Goal: Task Accomplishment & Management: Manage account settings

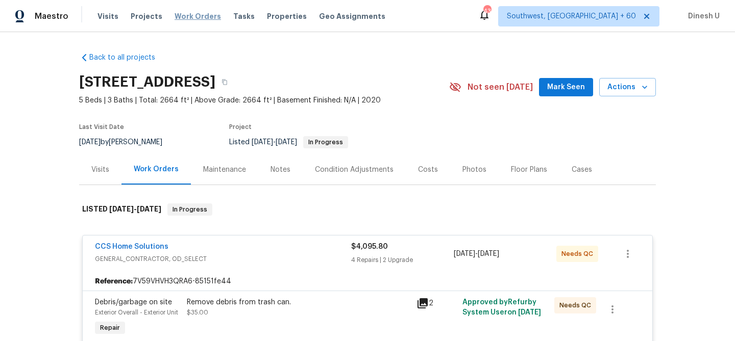
click at [175, 16] on span "Work Orders" at bounding box center [198, 16] width 46 height 10
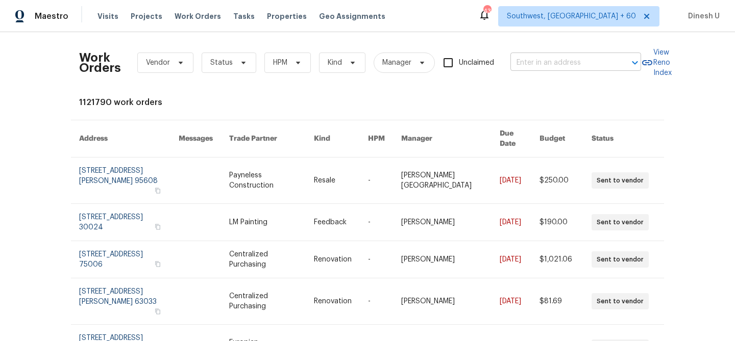
click at [540, 62] on input "text" at bounding box center [561, 63] width 102 height 16
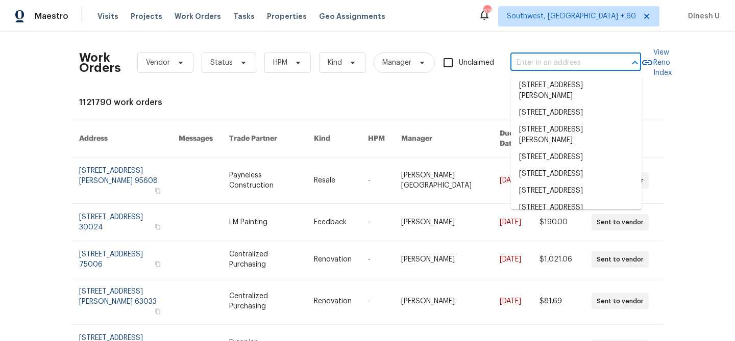
paste input "[STREET_ADDRESS][PERSON_NAME]"
type input "[STREET_ADDRESS][PERSON_NAME]"
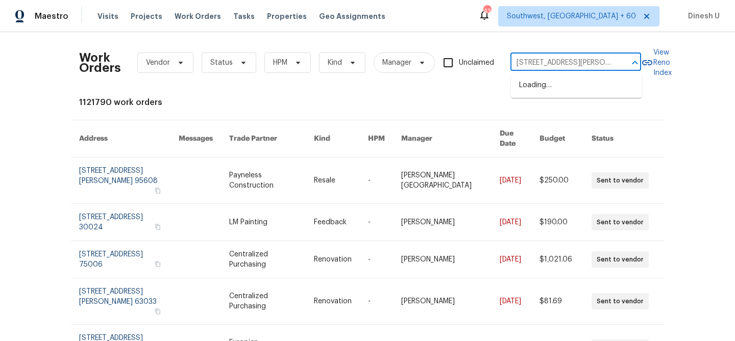
scroll to position [0, 11]
click at [539, 88] on li "[STREET_ADDRESS][PERSON_NAME]" at bounding box center [576, 91] width 131 height 28
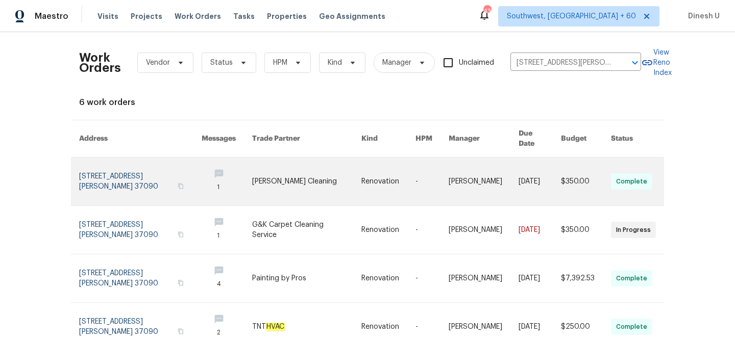
click at [130, 167] on link at bounding box center [140, 182] width 122 height 48
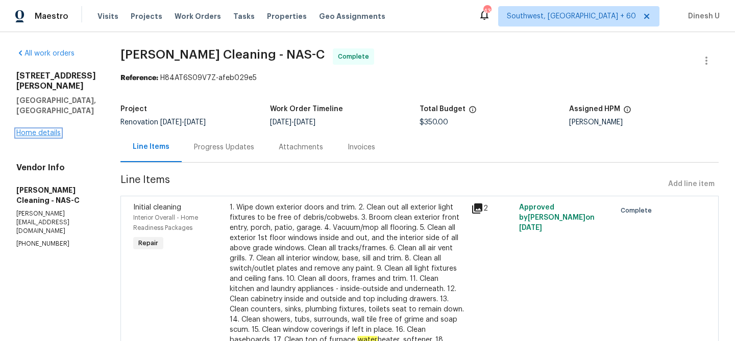
click at [47, 130] on link "Home details" at bounding box center [38, 133] width 44 height 7
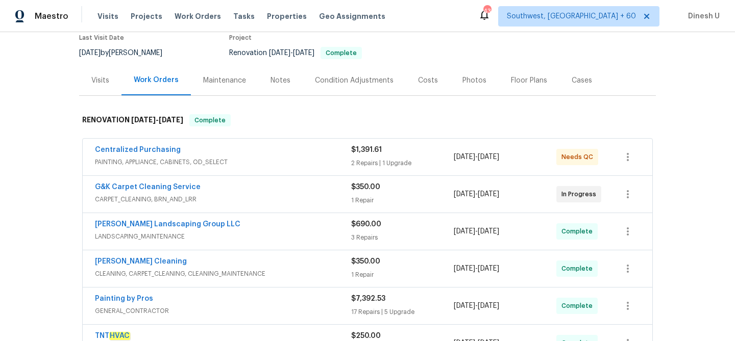
scroll to position [107, 0]
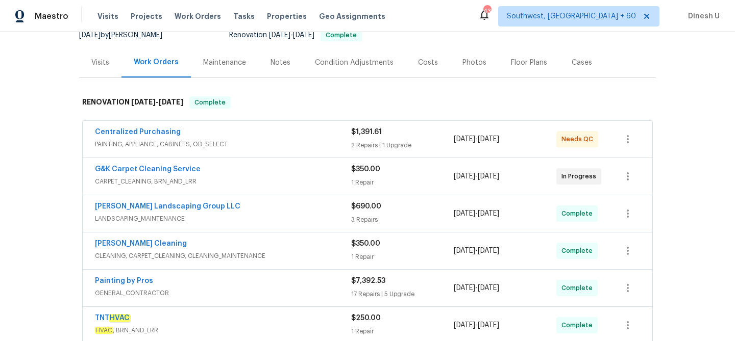
click at [370, 151] on div "$1,391.61 2 Repairs | 1 Upgrade" at bounding box center [402, 139] width 103 height 24
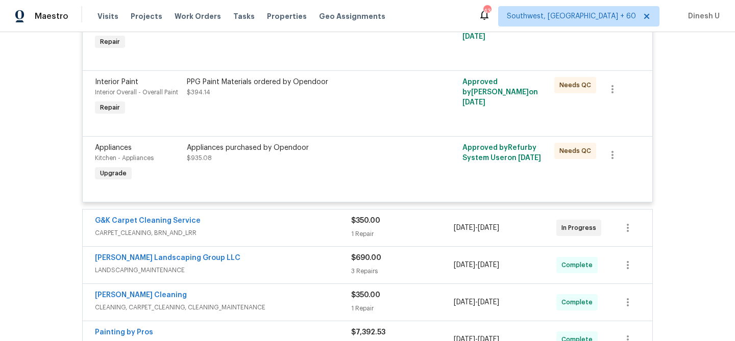
scroll to position [308, 0]
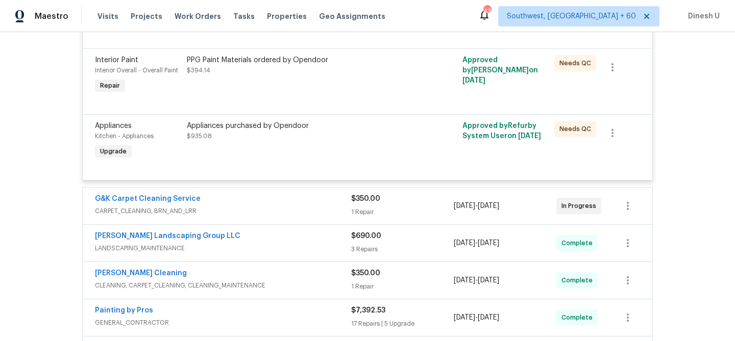
click at [377, 210] on div "1 Repair" at bounding box center [402, 212] width 103 height 10
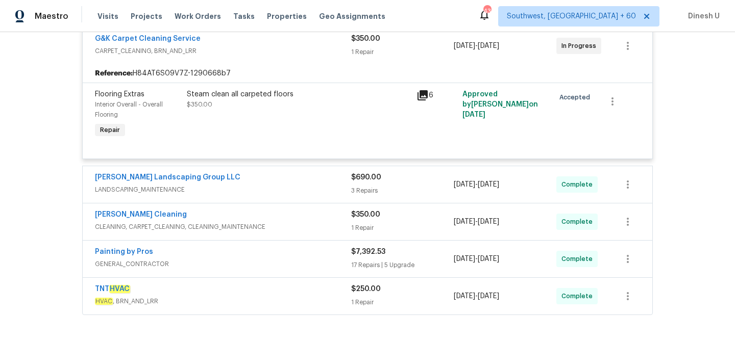
scroll to position [489, 0]
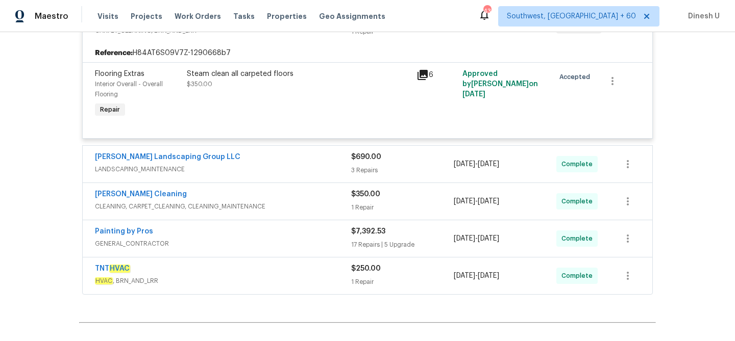
click at [353, 166] on div "3 Repairs" at bounding box center [402, 170] width 103 height 10
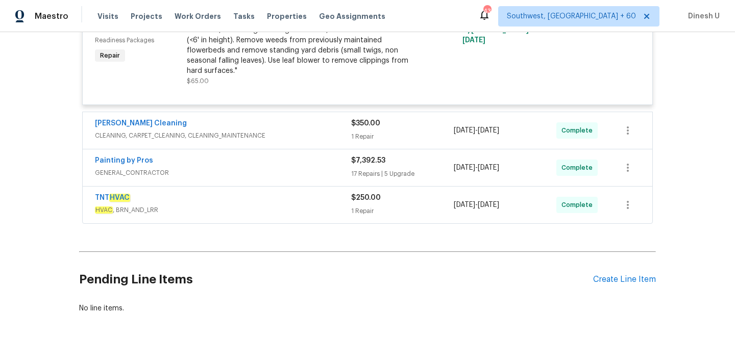
scroll to position [818, 0]
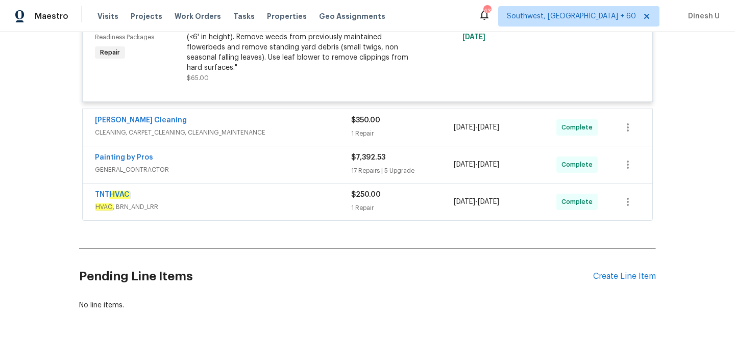
click at [366, 136] on div "1 Repair" at bounding box center [402, 134] width 103 height 10
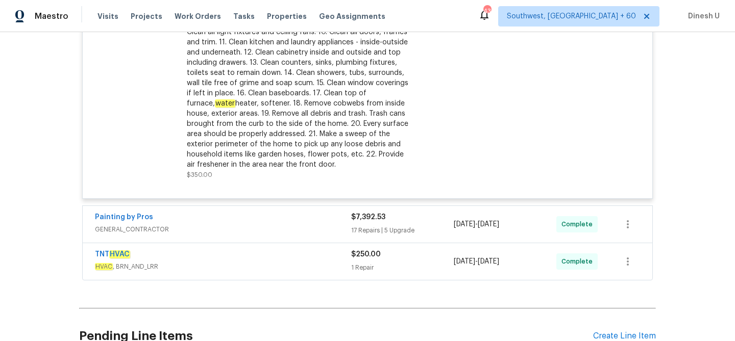
scroll to position [1055, 0]
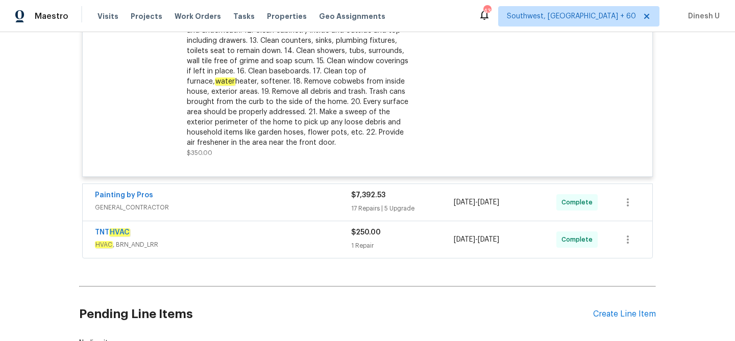
click at [370, 207] on div "17 Repairs | 5 Upgrade" at bounding box center [402, 209] width 103 height 10
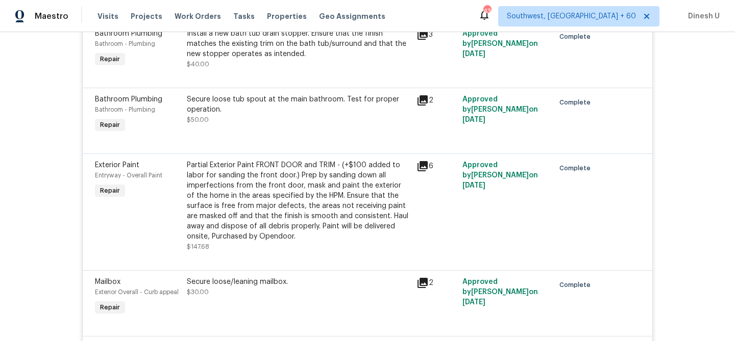
scroll to position [1279, 0]
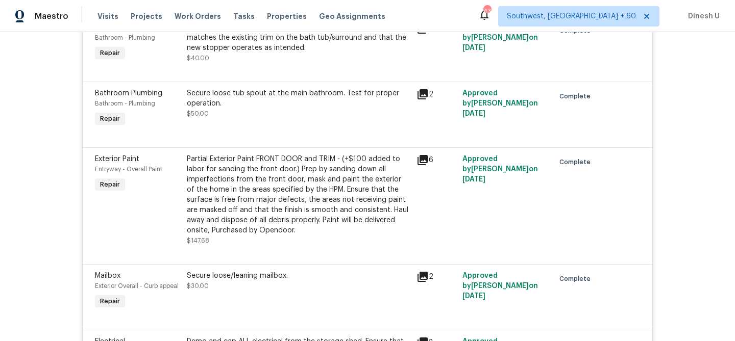
click at [314, 109] on div "Secure loose tub spout at the main bathroom. Test for proper operation." at bounding box center [299, 98] width 224 height 20
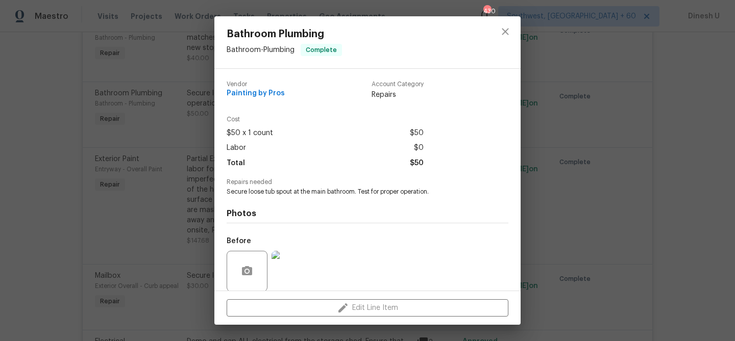
click at [190, 102] on div "Bathroom Plumbing Bathroom - Plumbing Complete Vendor Painting by Pros Account …" at bounding box center [367, 170] width 735 height 341
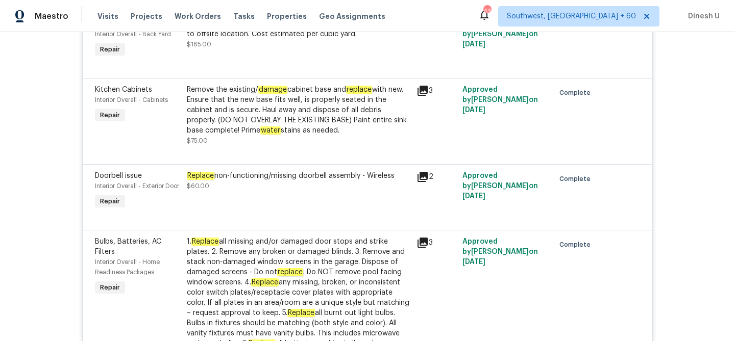
scroll to position [1815, 0]
click at [423, 97] on icon at bounding box center [422, 91] width 12 height 12
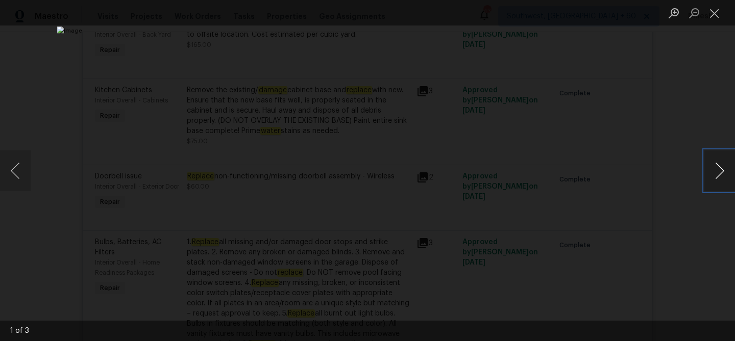
click at [715, 175] on button "Next image" at bounding box center [719, 171] width 31 height 41
click at [711, 14] on button "Close lightbox" at bounding box center [714, 13] width 20 height 18
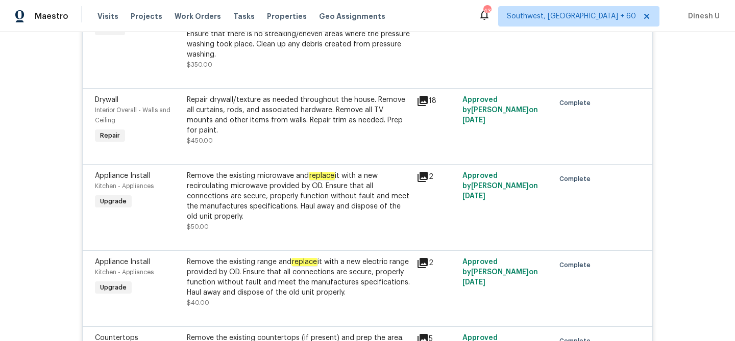
scroll to position [2643, 0]
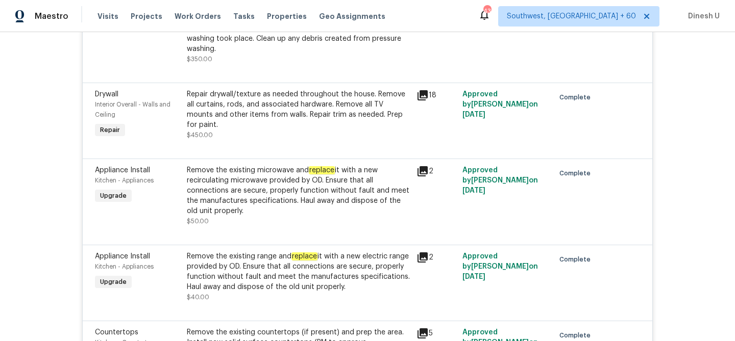
click at [425, 101] on icon at bounding box center [422, 95] width 10 height 10
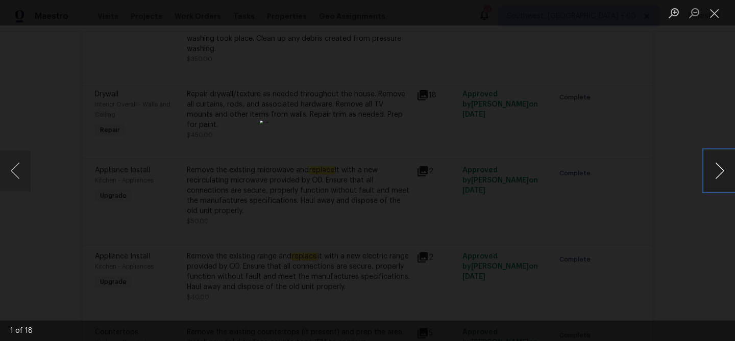
click at [721, 169] on button "Next image" at bounding box center [719, 171] width 31 height 41
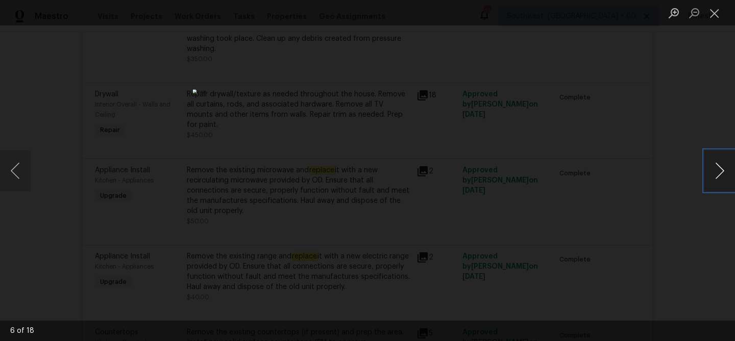
click at [721, 169] on button "Next image" at bounding box center [719, 171] width 31 height 41
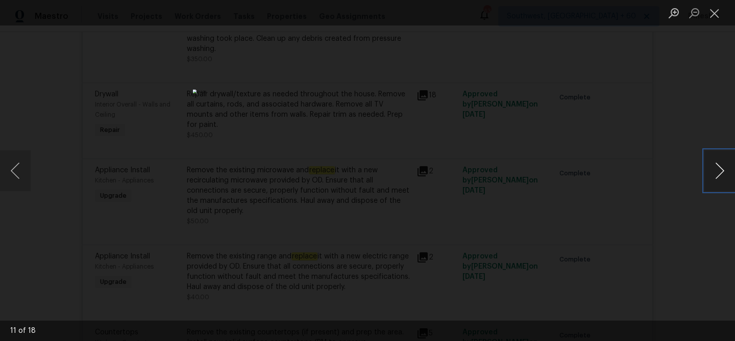
click at [721, 169] on button "Next image" at bounding box center [719, 171] width 31 height 41
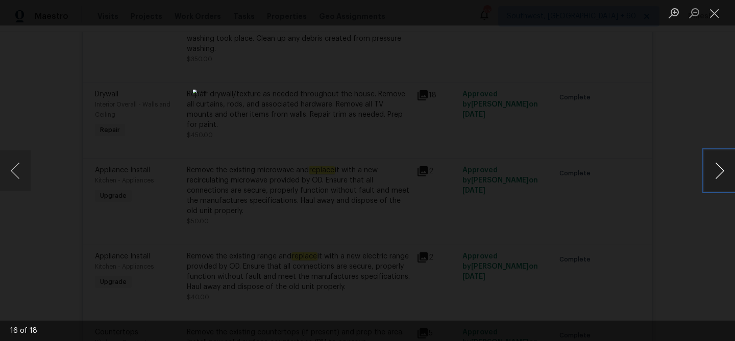
click at [721, 169] on button "Next image" at bounding box center [719, 171] width 31 height 41
click at [712, 9] on button "Close lightbox" at bounding box center [714, 13] width 20 height 18
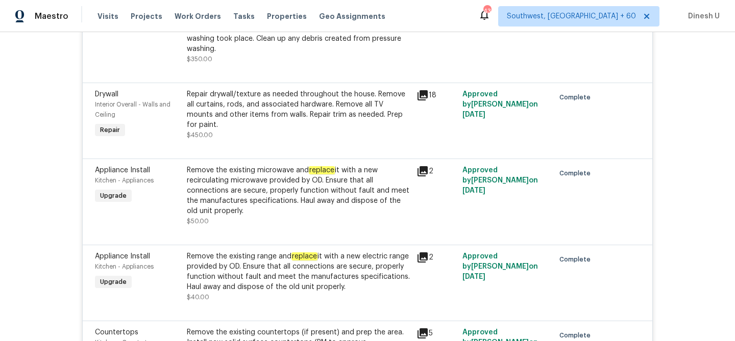
click at [225, 113] on div "Repair drywall/texture as needed throughout the house. Remove all curtains, rod…" at bounding box center [299, 109] width 224 height 41
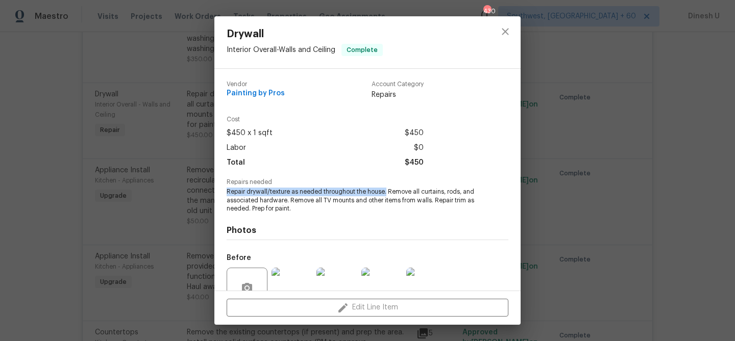
drag, startPoint x: 226, startPoint y: 191, endPoint x: 387, endPoint y: 193, distance: 160.8
click at [387, 193] on span "Repair drywall/texture as needed throughout the house. Remove all curtains, rod…" at bounding box center [354, 201] width 254 height 26
copy span "Repair drywall/texture as needed throughout the house."
click at [158, 131] on div "Drywall Interior Overall - Walls and Ceiling Complete Vendor Painting by Pros A…" at bounding box center [367, 170] width 735 height 341
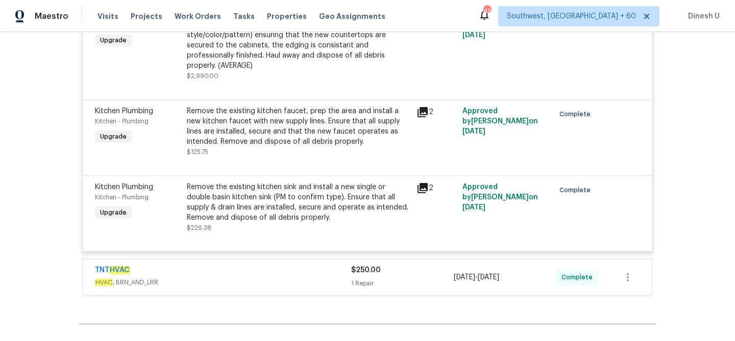
scroll to position [2968, 0]
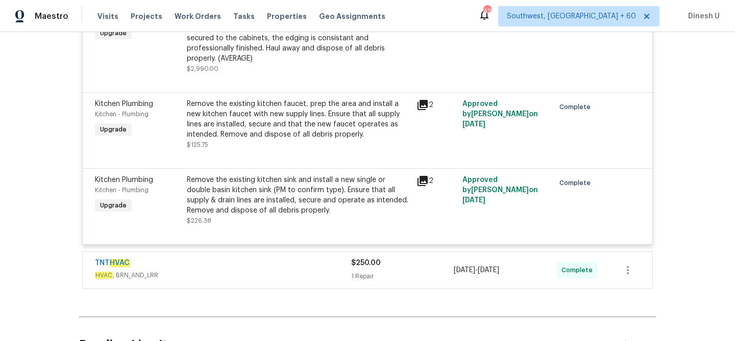
click at [299, 122] on div "Remove the existing kitchen faucet, prep the area and install a new kitchen fau…" at bounding box center [299, 119] width 224 height 41
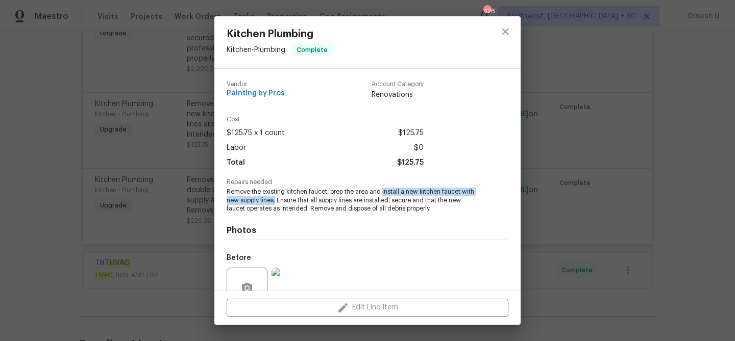
drag, startPoint x: 383, startPoint y: 192, endPoint x: 276, endPoint y: 200, distance: 106.9
click at [276, 200] on span "Remove the existing kitchen faucet, prep the area and install a new kitchen fau…" at bounding box center [354, 201] width 254 height 26
copy span "install a new kitchen faucet with new supply lines."
click at [186, 134] on div "Kitchen Plumbing Kitchen - Plumbing Complete Vendor Painting by Pros Account Ca…" at bounding box center [367, 170] width 735 height 341
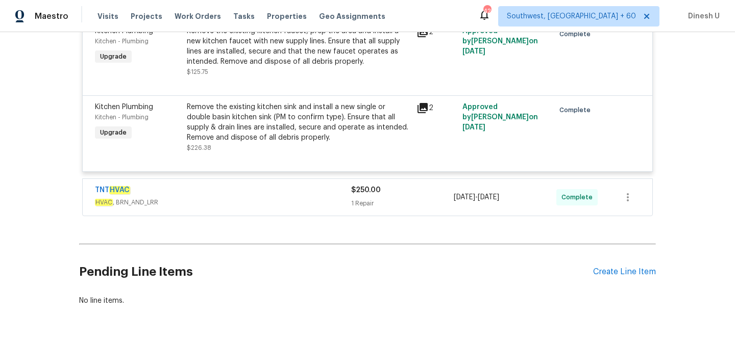
scroll to position [3061, 0]
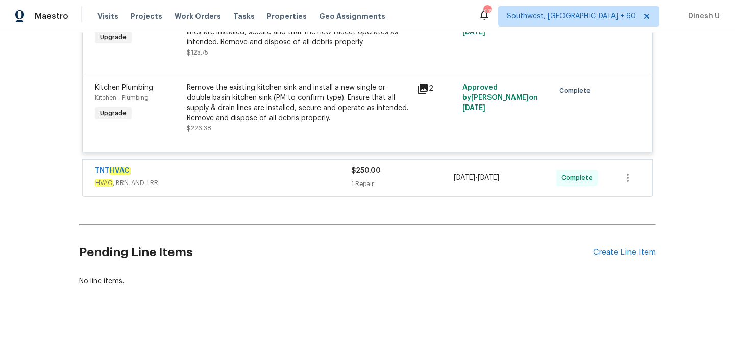
click at [362, 189] on div "1 Repair" at bounding box center [402, 184] width 103 height 10
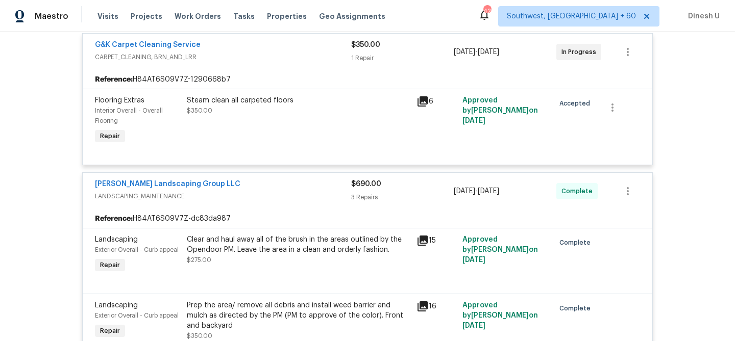
scroll to position [0, 0]
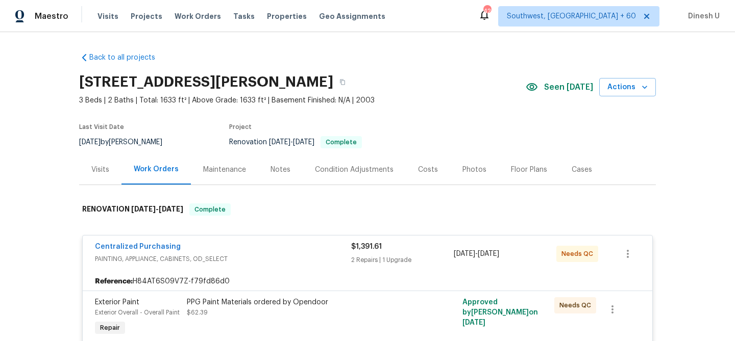
click at [102, 167] on div "Visits" at bounding box center [100, 170] width 18 height 10
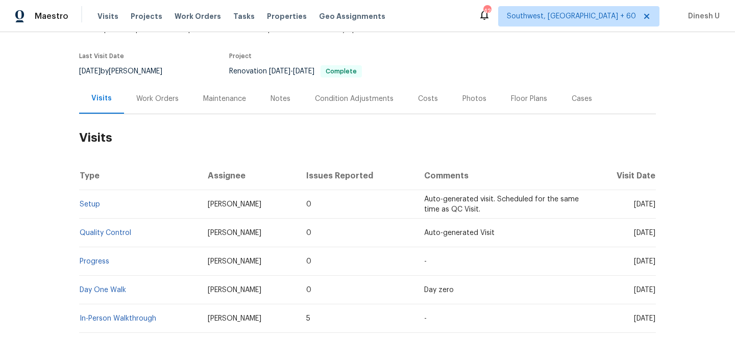
scroll to position [132, 0]
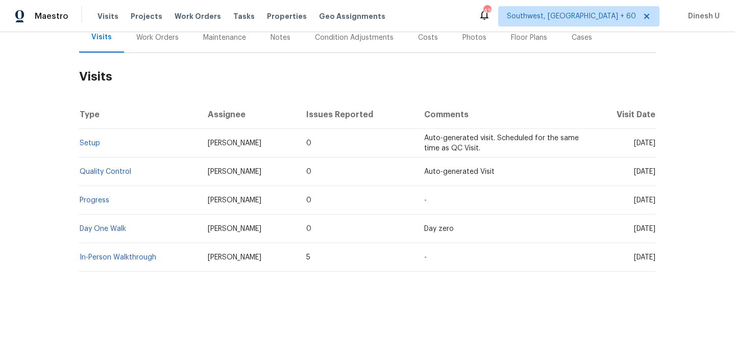
click at [87, 139] on td "Setup" at bounding box center [139, 143] width 120 height 29
click at [87, 146] on link "Setup" at bounding box center [90, 143] width 20 height 7
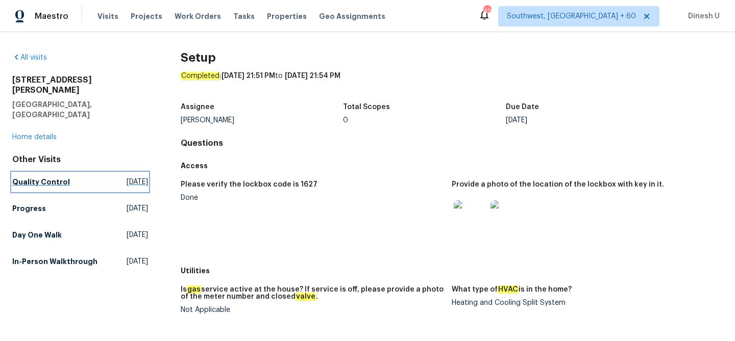
click at [127, 177] on span "[DATE]" at bounding box center [137, 182] width 21 height 10
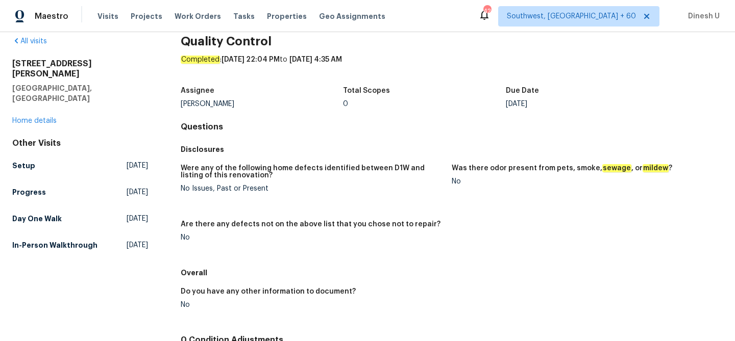
scroll to position [15, 0]
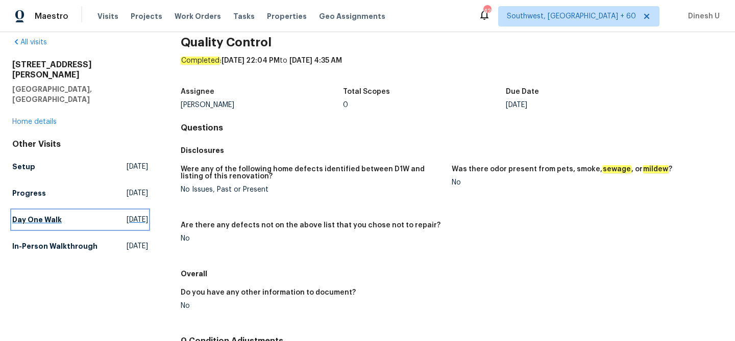
click at [129, 215] on span "[DATE]" at bounding box center [137, 220] width 21 height 10
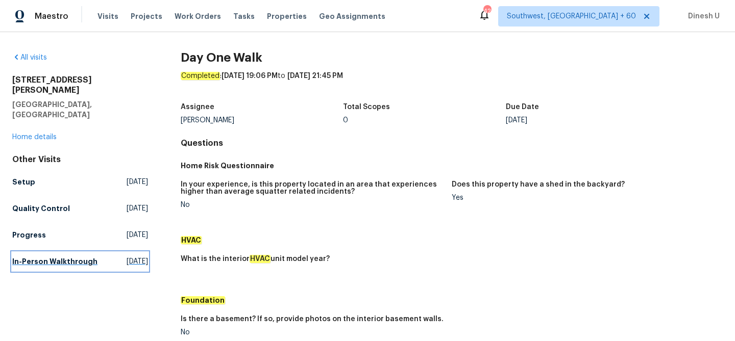
click at [127, 257] on span "[DATE]" at bounding box center [137, 262] width 21 height 10
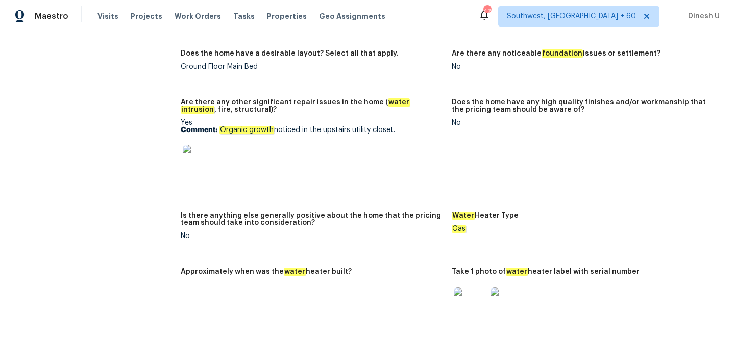
scroll to position [1804, 0]
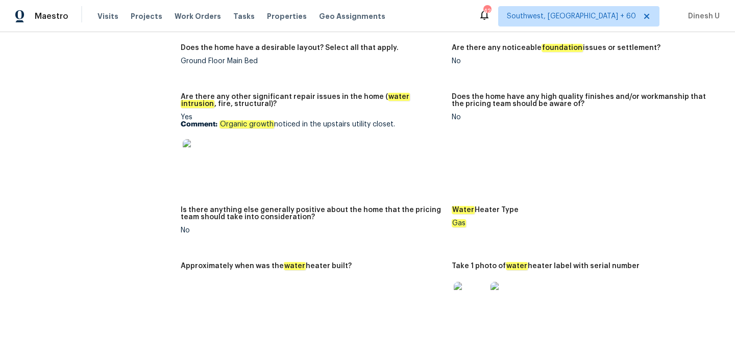
click at [207, 140] on img at bounding box center [199, 155] width 33 height 33
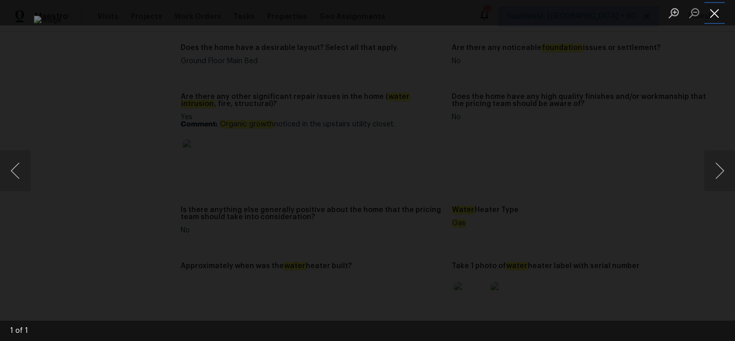
click at [712, 11] on button "Close lightbox" at bounding box center [714, 13] width 20 height 18
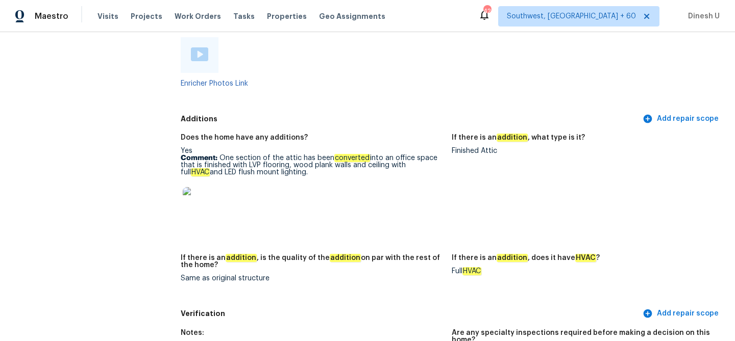
scroll to position [2222, 0]
click at [194, 192] on img at bounding box center [199, 203] width 33 height 33
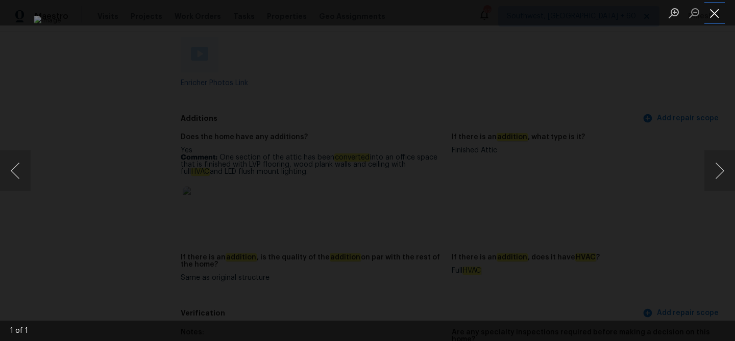
click at [715, 11] on button "Close lightbox" at bounding box center [714, 13] width 20 height 18
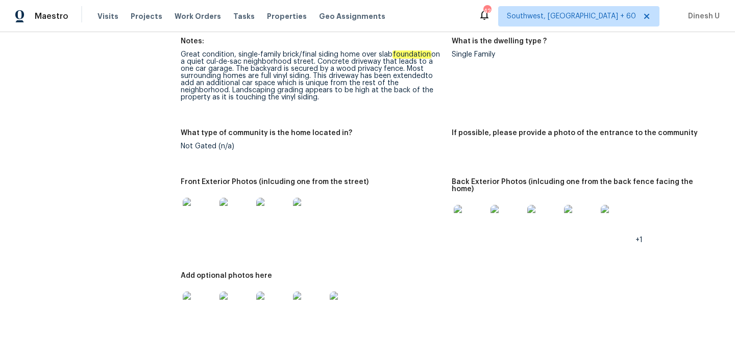
scroll to position [0, 0]
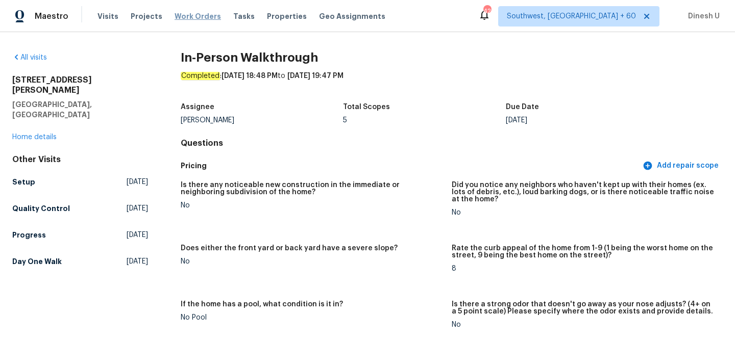
click at [195, 16] on span "Work Orders" at bounding box center [198, 16] width 46 height 10
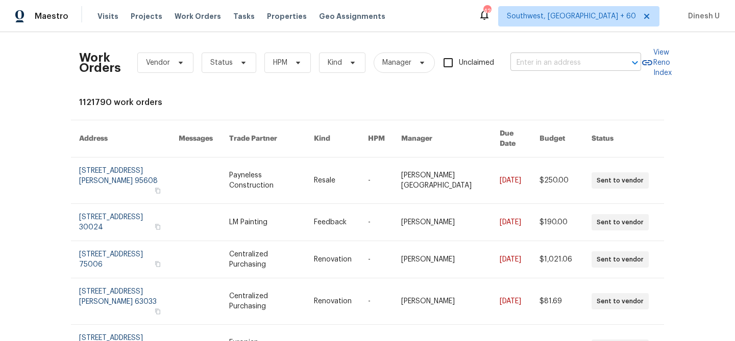
click at [530, 62] on input "text" at bounding box center [561, 63] width 102 height 16
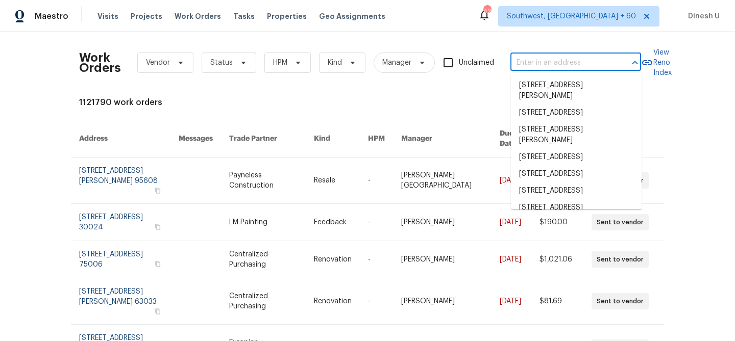
paste input "[STREET_ADDRESS]"
type input "[STREET_ADDRESS]"
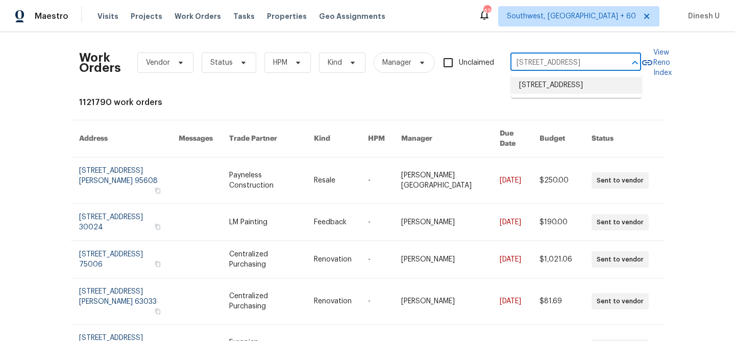
click at [527, 81] on li "[STREET_ADDRESS]" at bounding box center [576, 85] width 131 height 17
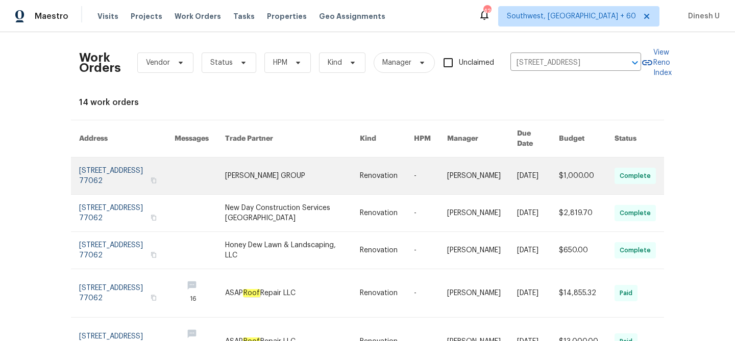
click at [143, 165] on link at bounding box center [126, 176] width 95 height 37
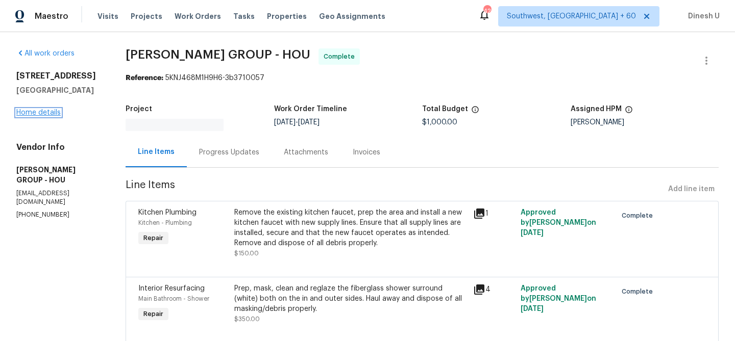
click at [42, 116] on link "Home details" at bounding box center [38, 112] width 44 height 7
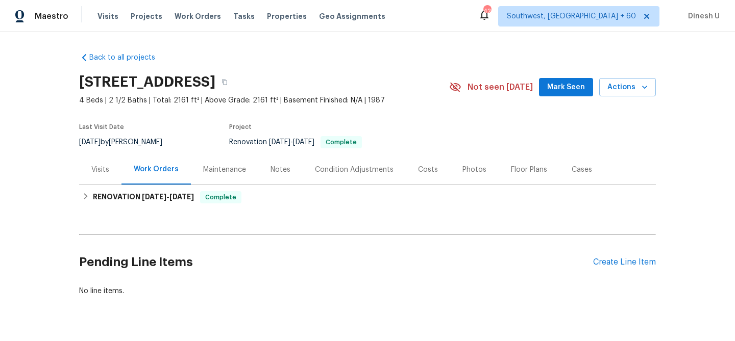
scroll to position [24, 0]
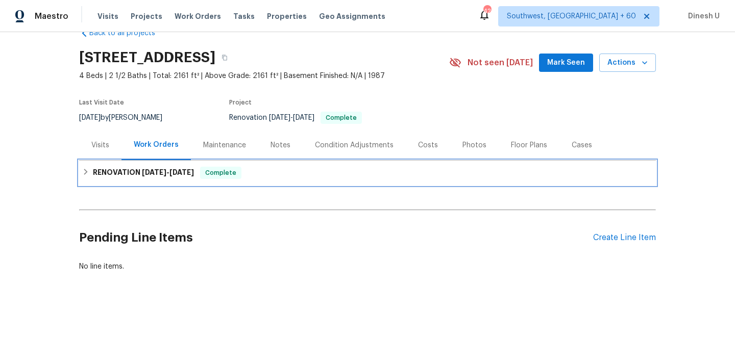
click at [142, 165] on div "RENOVATION [DATE] - [DATE] Complete" at bounding box center [367, 173] width 577 height 24
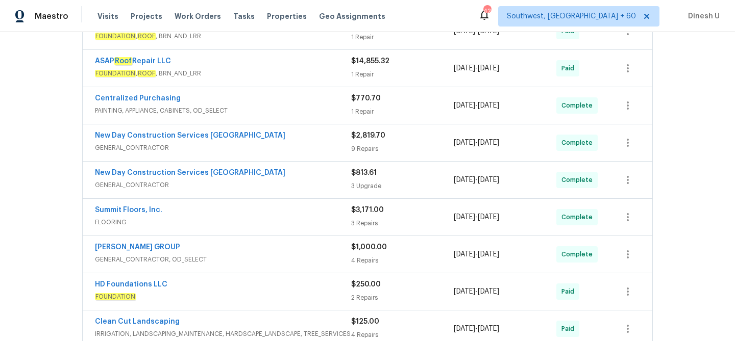
scroll to position [0, 0]
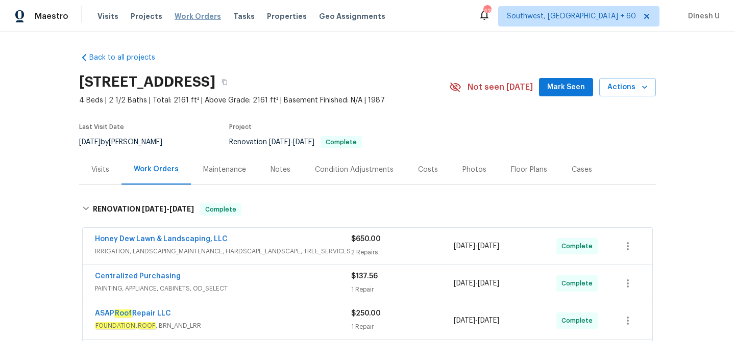
click at [182, 21] on span "Work Orders" at bounding box center [198, 16] width 46 height 10
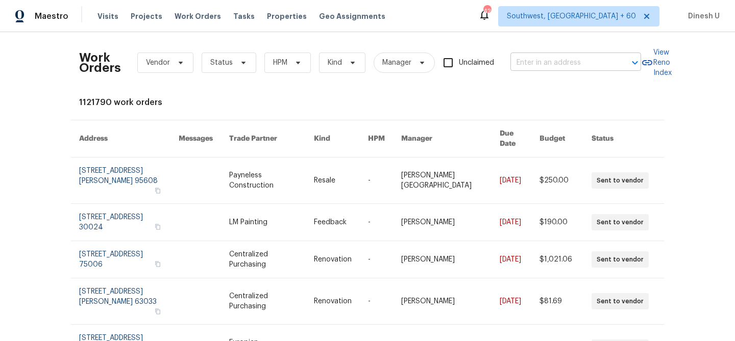
click at [521, 64] on input "text" at bounding box center [561, 63] width 102 height 16
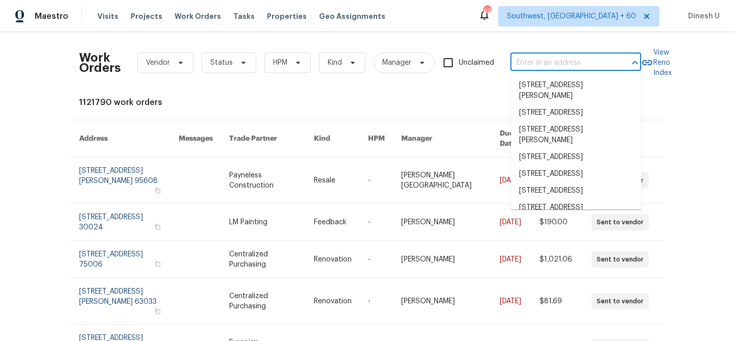
paste input "[STREET_ADDRESS][PERSON_NAME]"
type input "[STREET_ADDRESS][PERSON_NAME]"
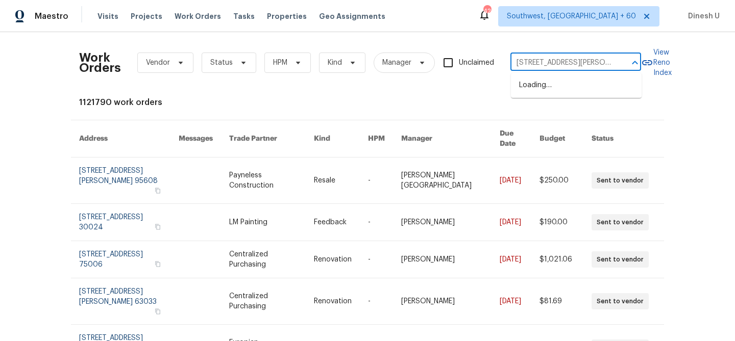
scroll to position [0, 22]
click at [521, 90] on li "[STREET_ADDRESS][PERSON_NAME]" at bounding box center [576, 91] width 131 height 28
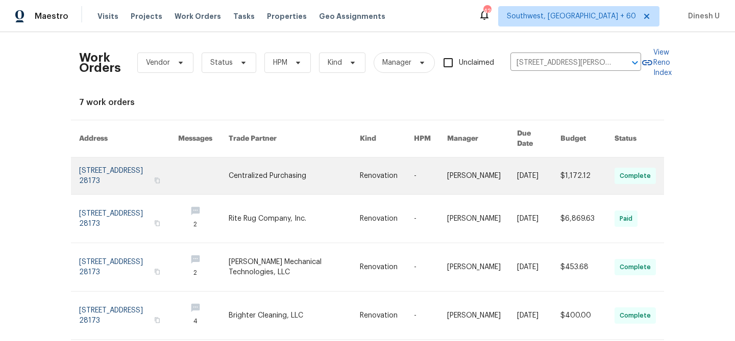
click at [104, 165] on link at bounding box center [128, 176] width 99 height 37
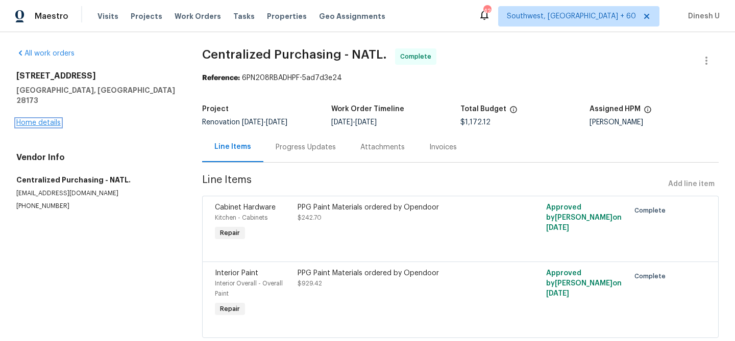
click at [37, 119] on link "Home details" at bounding box center [38, 122] width 44 height 7
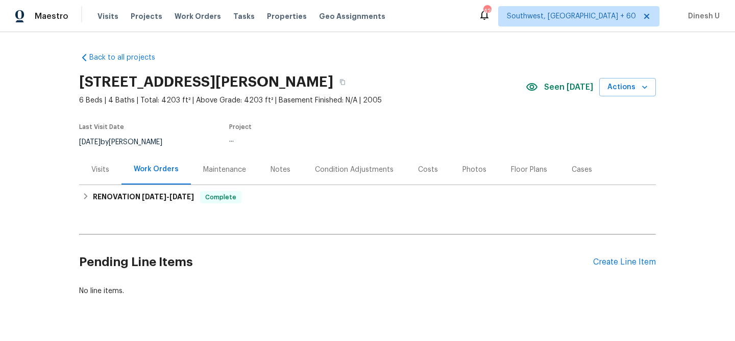
scroll to position [24, 0]
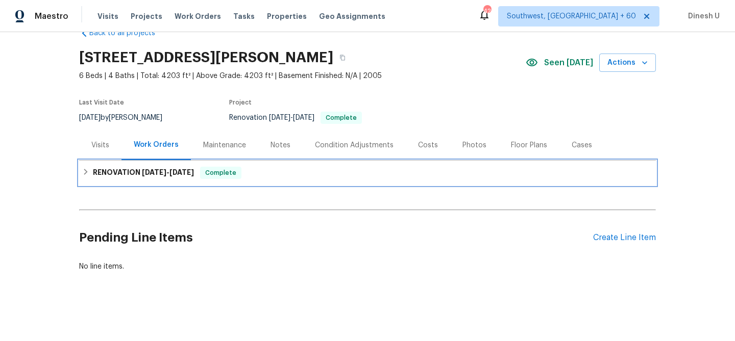
click at [168, 166] on div "RENOVATION [DATE] - [DATE] Complete" at bounding box center [367, 173] width 577 height 24
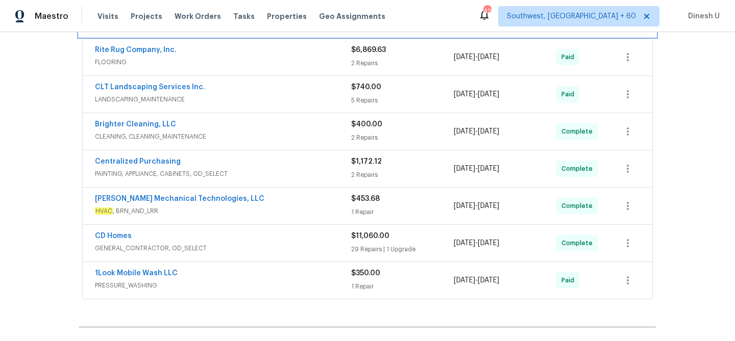
scroll to position [0, 0]
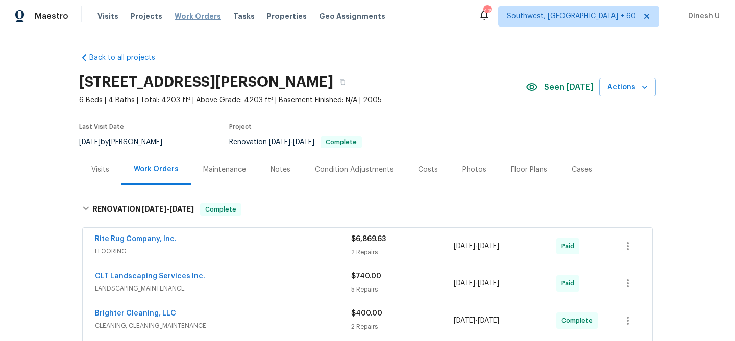
click at [182, 16] on span "Work Orders" at bounding box center [198, 16] width 46 height 10
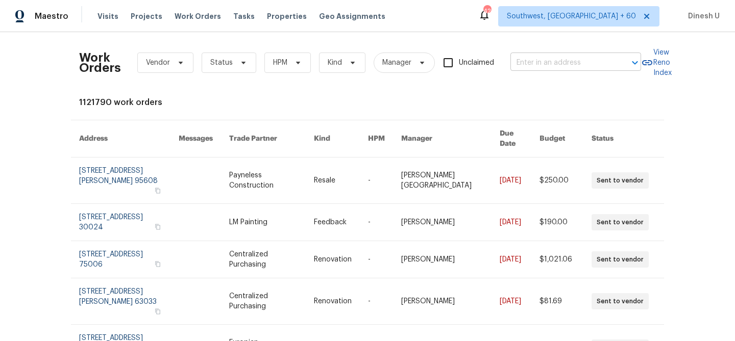
click at [550, 61] on input "text" at bounding box center [561, 63] width 102 height 16
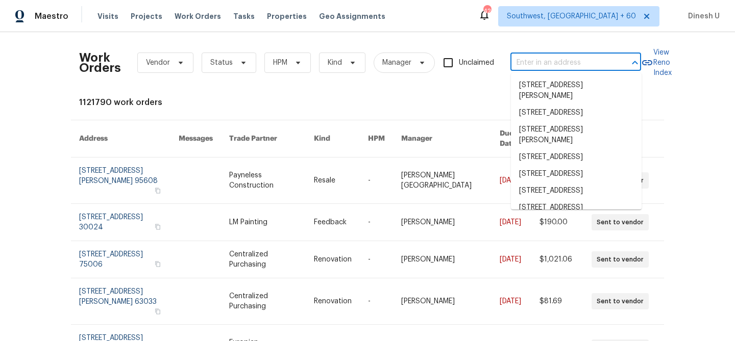
paste input "[STREET_ADDRESS]"
type input "[STREET_ADDRESS]"
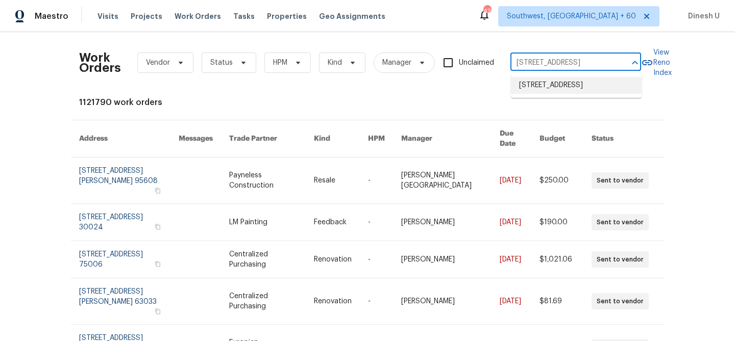
click at [531, 92] on li "[STREET_ADDRESS]" at bounding box center [576, 85] width 131 height 17
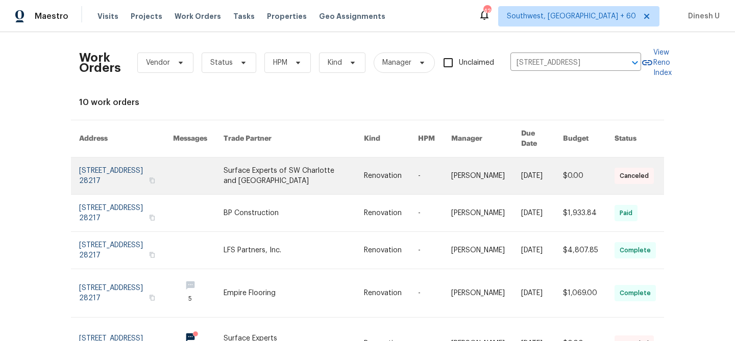
click at [131, 159] on link at bounding box center [126, 176] width 94 height 37
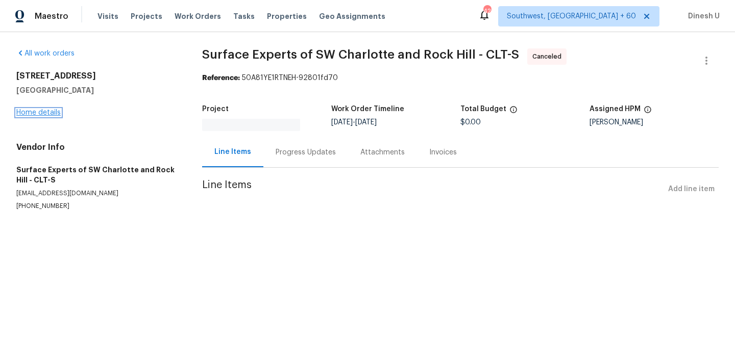
click at [47, 112] on link "Home details" at bounding box center [38, 112] width 44 height 7
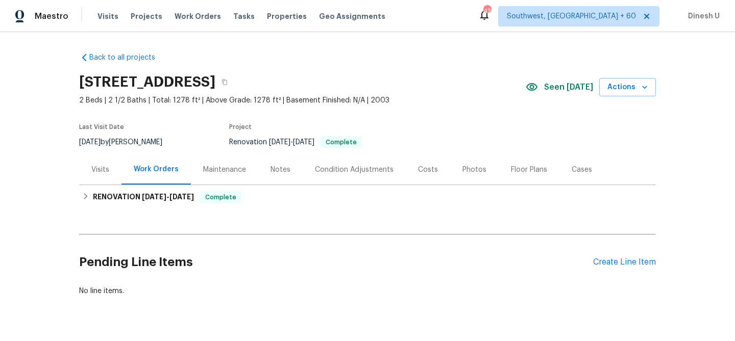
scroll to position [24, 0]
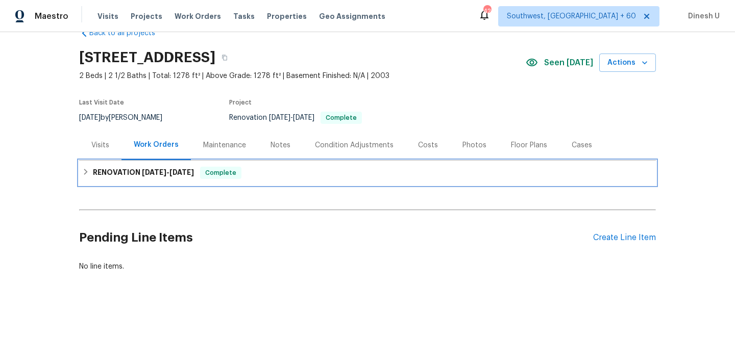
click at [144, 172] on span "[DATE]" at bounding box center [154, 172] width 24 height 7
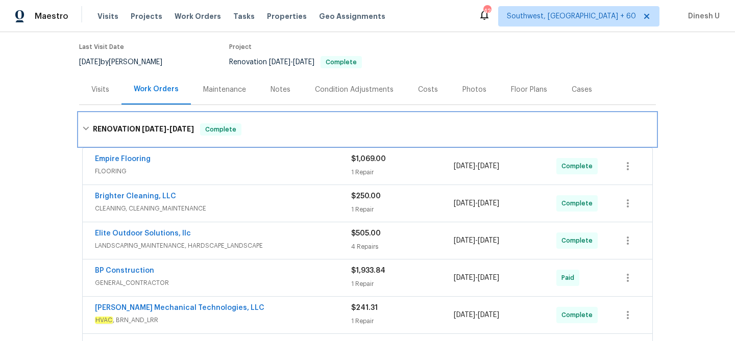
scroll to position [0, 0]
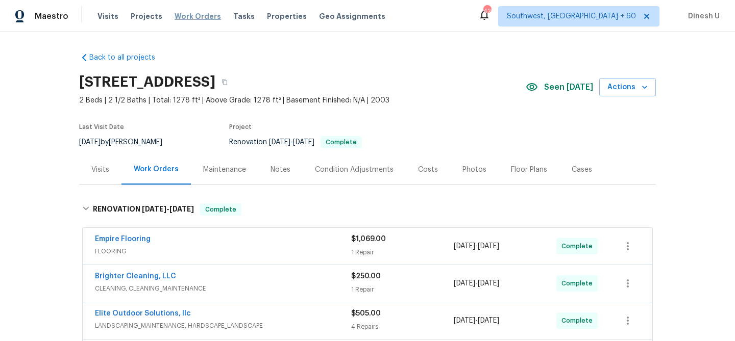
click at [180, 15] on span "Work Orders" at bounding box center [198, 16] width 46 height 10
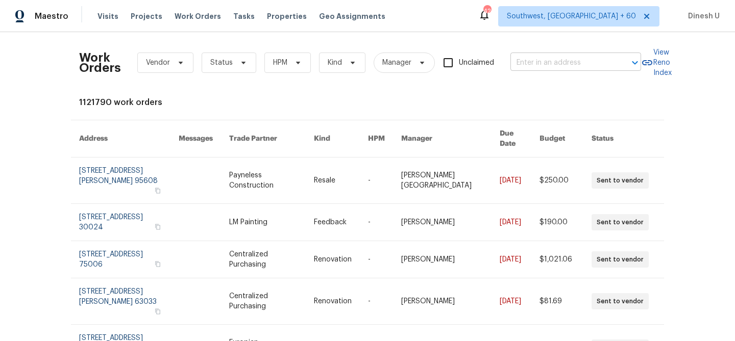
click at [536, 62] on input "text" at bounding box center [561, 63] width 102 height 16
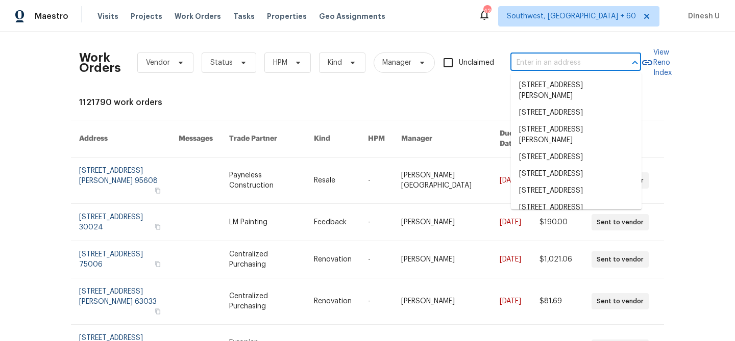
paste input "[STREET_ADDRESS][PERSON_NAME]"
type input "[STREET_ADDRESS][PERSON_NAME]"
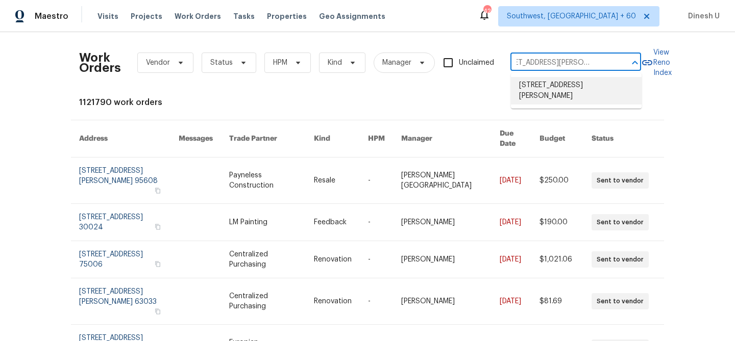
click at [531, 91] on li "[STREET_ADDRESS][PERSON_NAME]" at bounding box center [576, 91] width 131 height 28
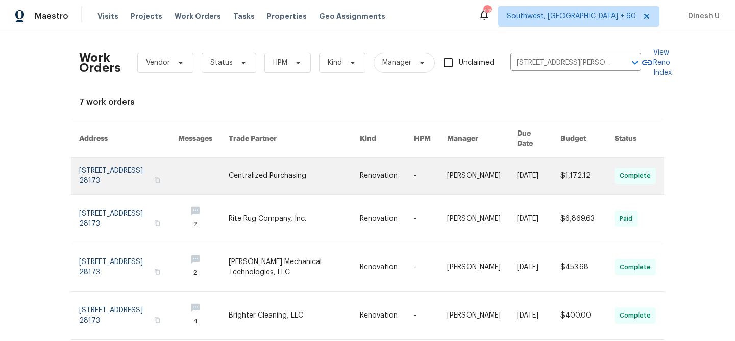
click at [119, 162] on link at bounding box center [128, 176] width 99 height 37
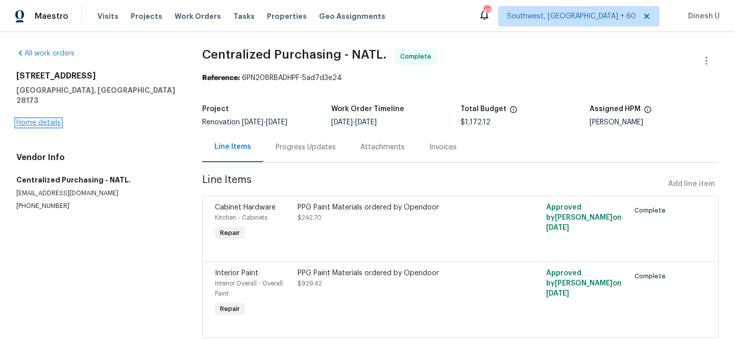
click at [44, 119] on link "Home details" at bounding box center [38, 122] width 44 height 7
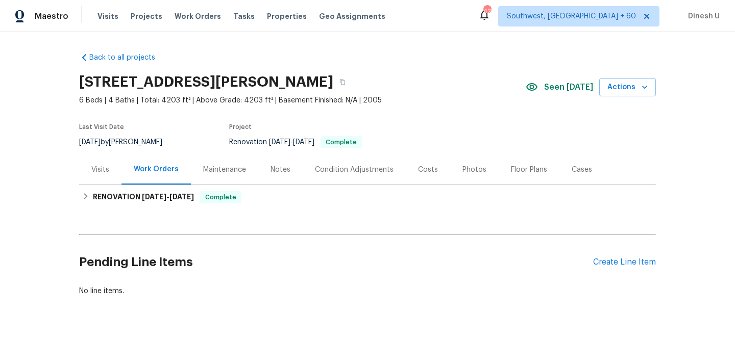
click at [101, 166] on div "Visits" at bounding box center [100, 170] width 18 height 10
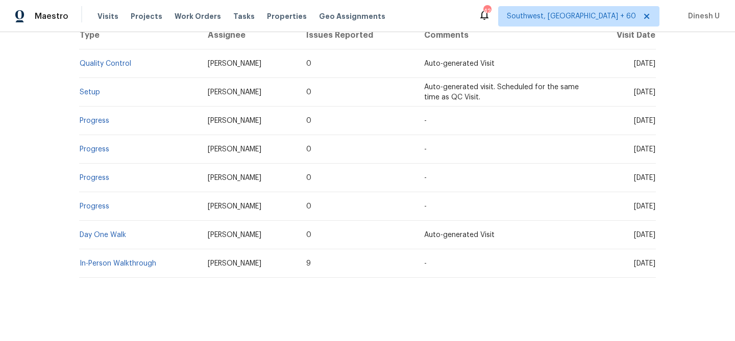
scroll to position [218, 0]
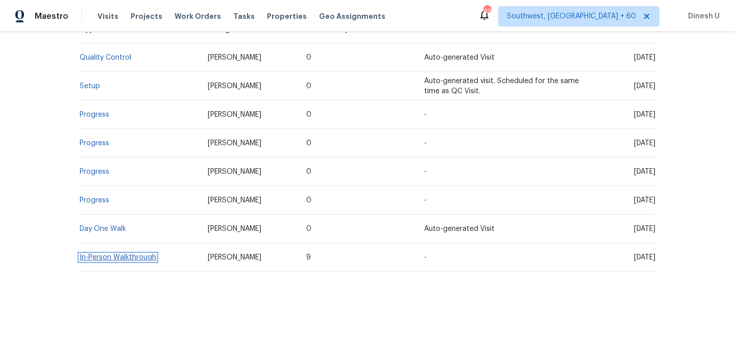
click at [141, 260] on link "In-Person Walkthrough" at bounding box center [118, 257] width 77 height 7
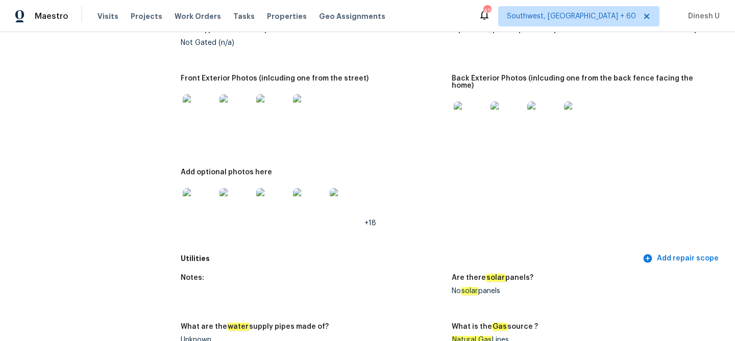
scroll to position [463, 0]
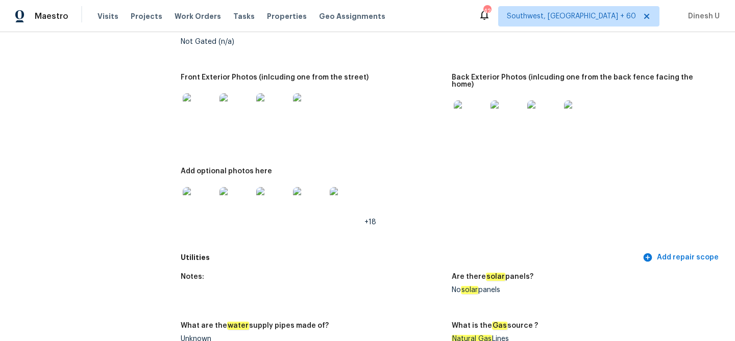
click at [474, 104] on img at bounding box center [470, 117] width 33 height 33
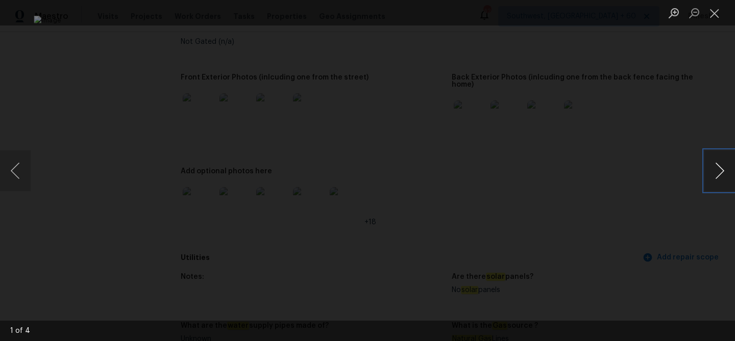
click at [719, 176] on button "Next image" at bounding box center [719, 171] width 31 height 41
click at [715, 176] on button "Next image" at bounding box center [719, 171] width 31 height 41
click at [716, 164] on button "Next image" at bounding box center [719, 171] width 31 height 41
click at [714, 12] on button "Close lightbox" at bounding box center [714, 13] width 20 height 18
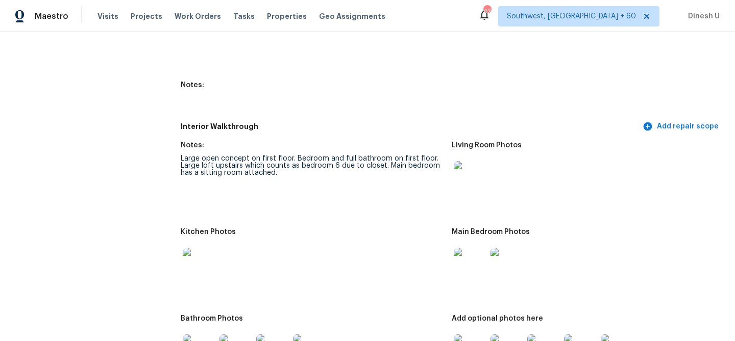
scroll to position [1498, 0]
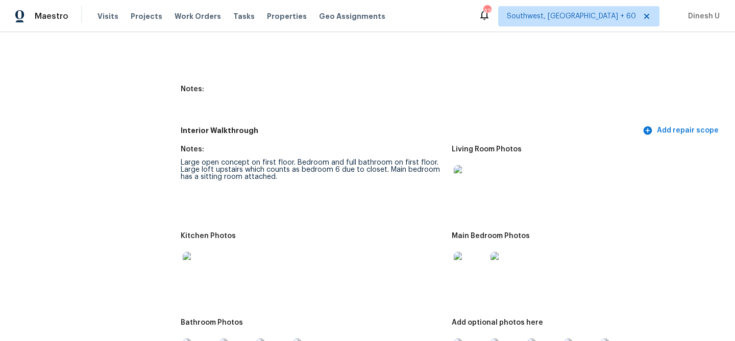
click at [308, 131] on div "Interior Walkthrough Add repair scope" at bounding box center [452, 130] width 542 height 19
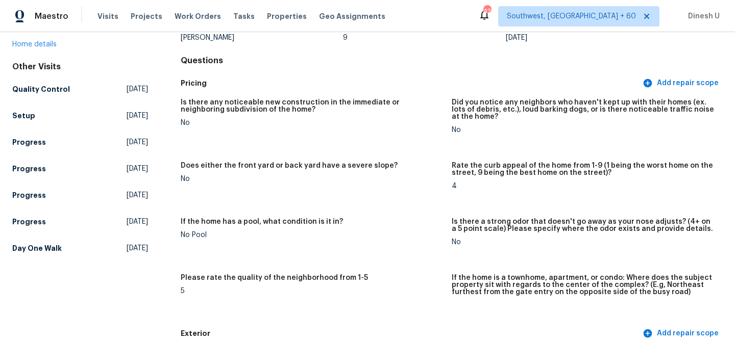
scroll to position [0, 0]
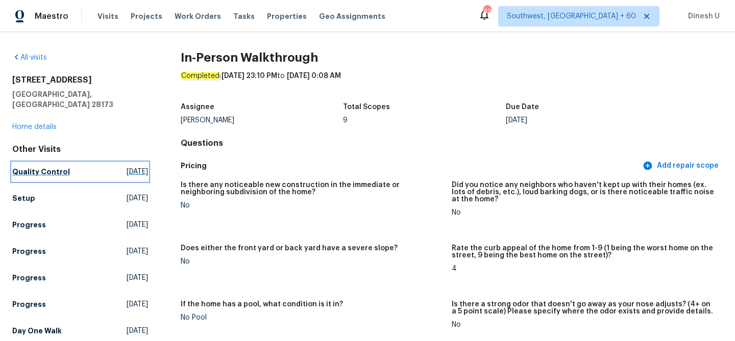
click at [135, 167] on span "[DATE]" at bounding box center [137, 172] width 21 height 10
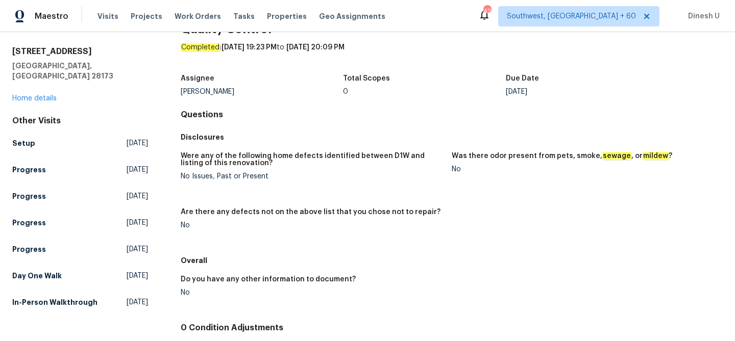
scroll to position [32, 0]
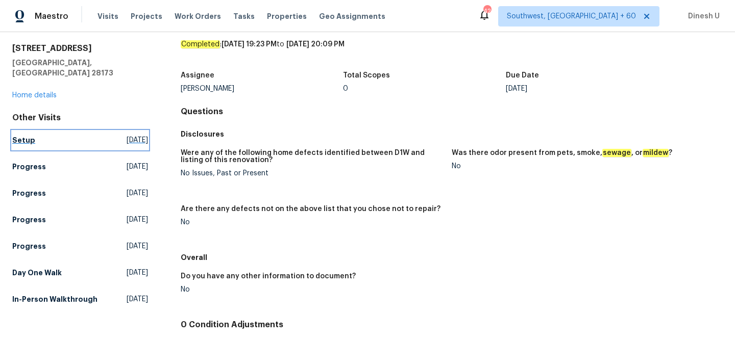
click at [127, 135] on span "[DATE]" at bounding box center [137, 140] width 21 height 10
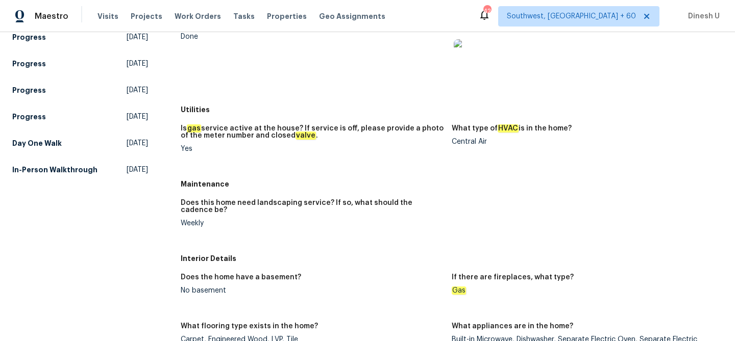
scroll to position [105, 0]
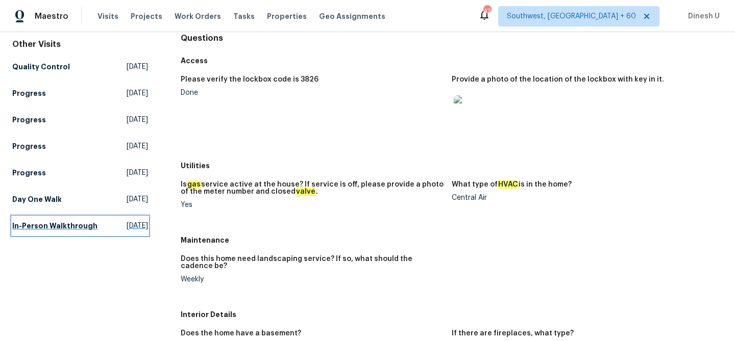
click at [127, 221] on span "[DATE]" at bounding box center [137, 226] width 21 height 10
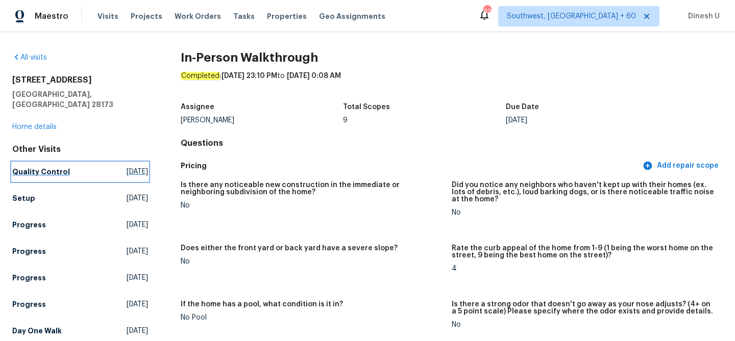
click at [127, 167] on span "[DATE]" at bounding box center [137, 172] width 21 height 10
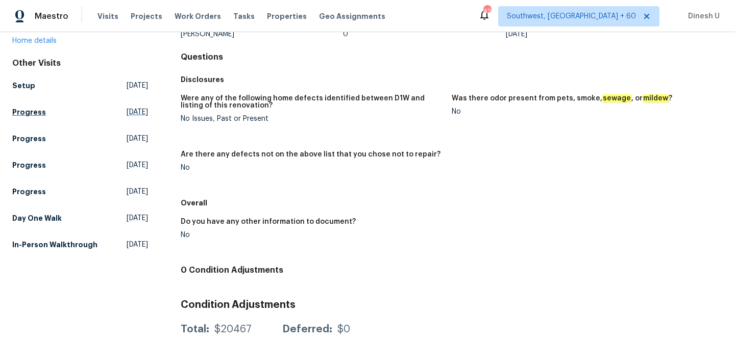
scroll to position [105, 0]
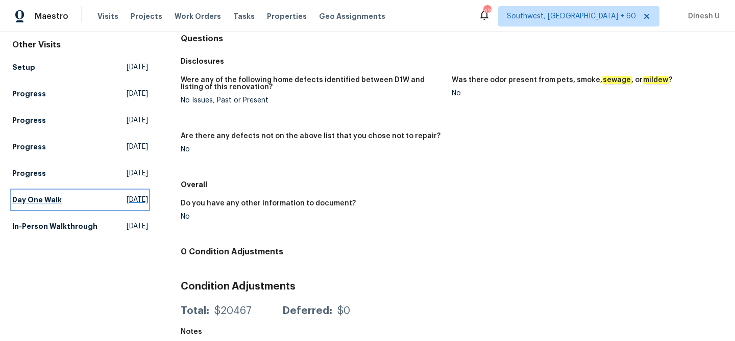
click at [127, 195] on span "[DATE]" at bounding box center [137, 200] width 21 height 10
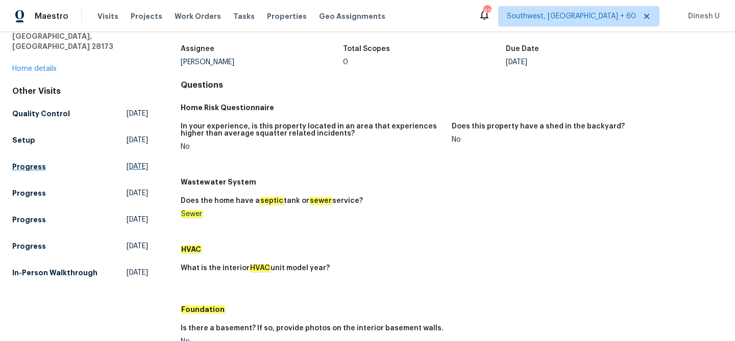
scroll to position [62, 0]
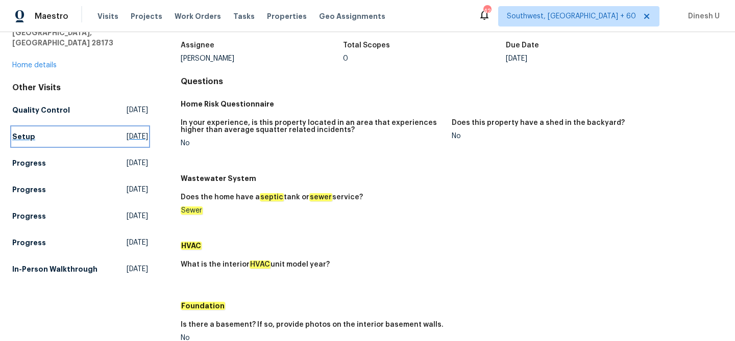
click at [127, 132] on span "[DATE]" at bounding box center [137, 137] width 21 height 10
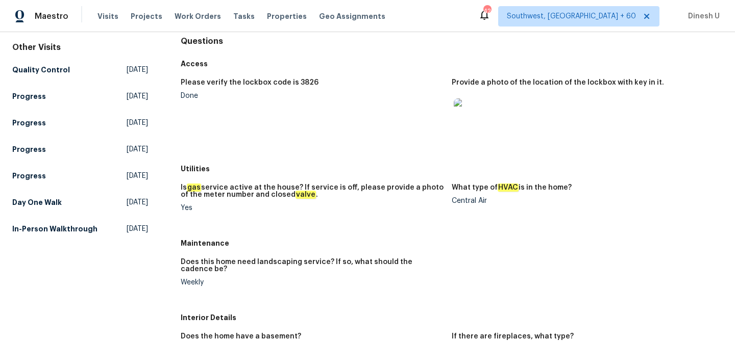
scroll to position [120, 0]
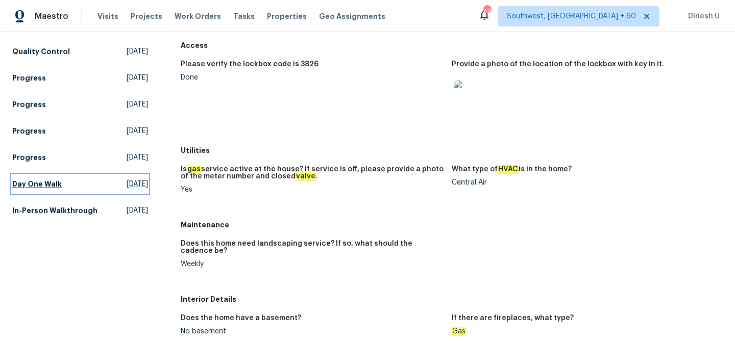
click at [127, 179] on span "[DATE]" at bounding box center [137, 184] width 21 height 10
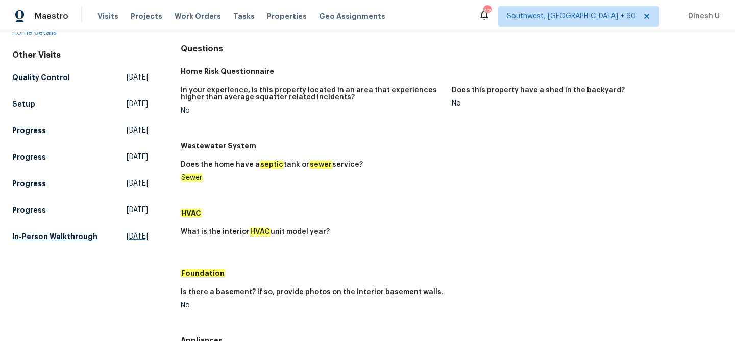
scroll to position [103, 0]
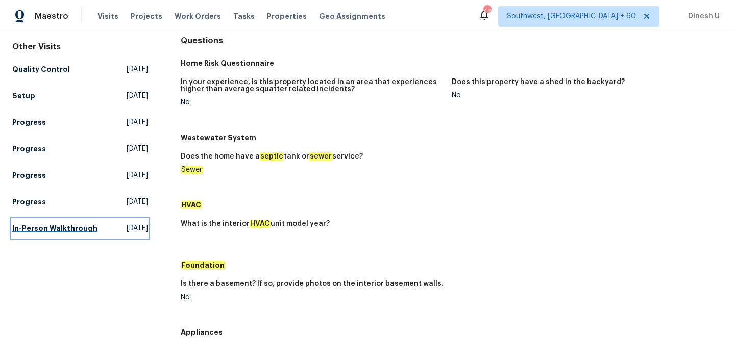
click at [127, 224] on span "[DATE]" at bounding box center [137, 229] width 21 height 10
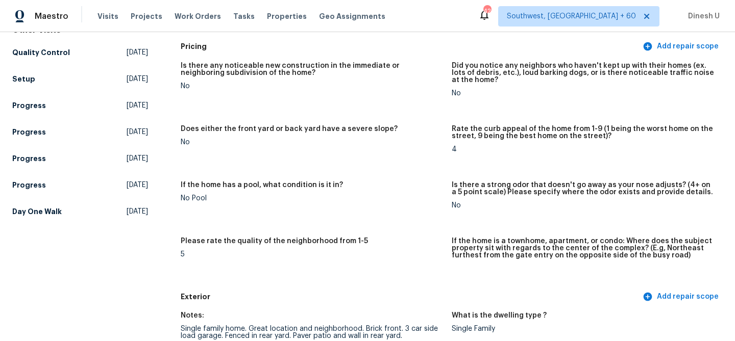
scroll to position [124, 0]
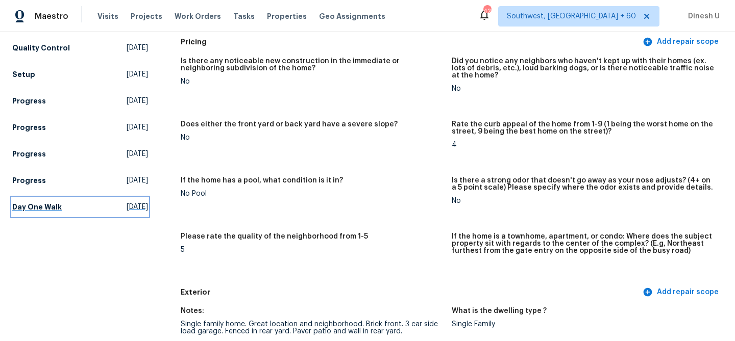
click at [127, 202] on span "[DATE]" at bounding box center [137, 207] width 21 height 10
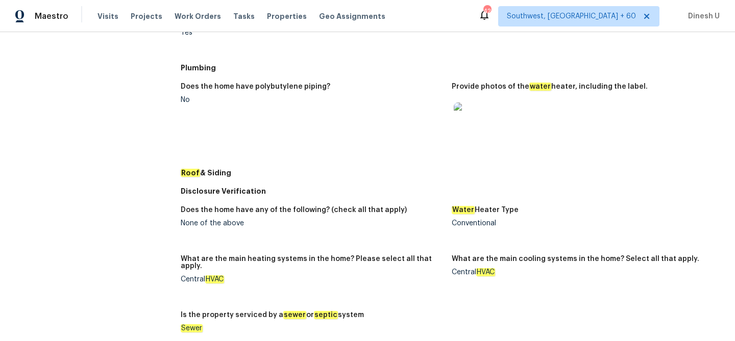
scroll to position [341, 0]
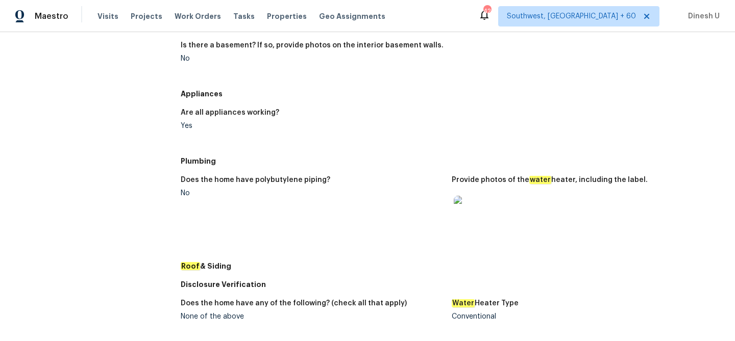
click at [480, 209] on img at bounding box center [470, 212] width 33 height 33
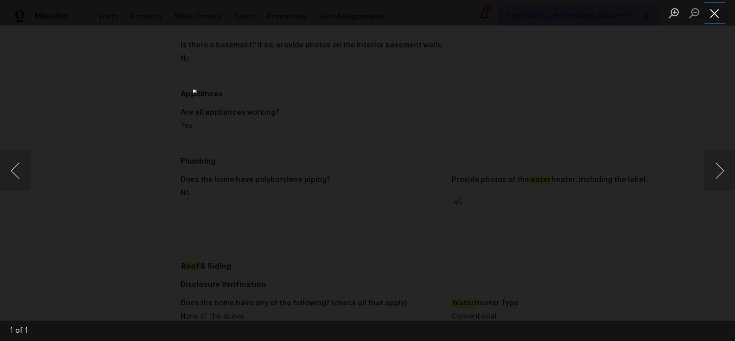
click at [715, 11] on button "Close lightbox" at bounding box center [714, 13] width 20 height 18
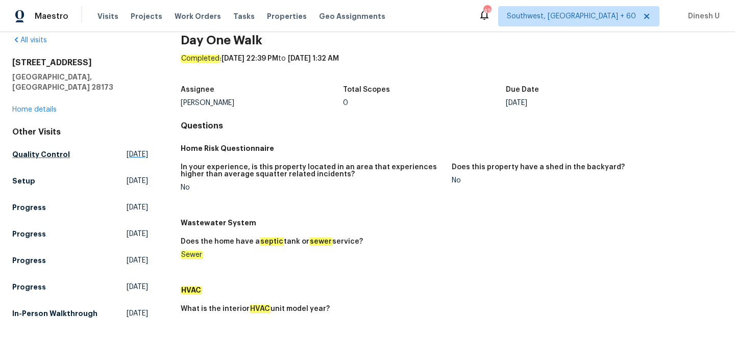
scroll to position [14, 0]
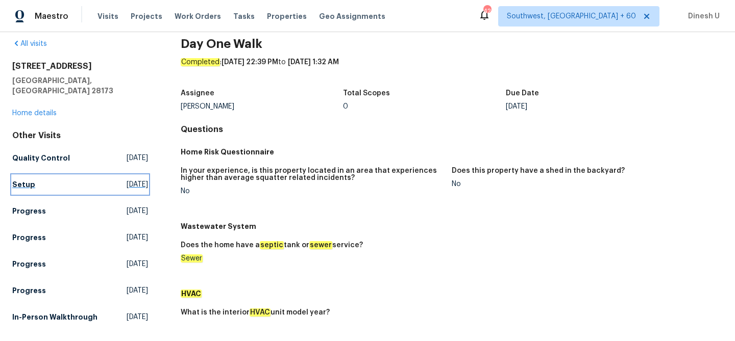
click at [127, 180] on span "[DATE]" at bounding box center [137, 185] width 21 height 10
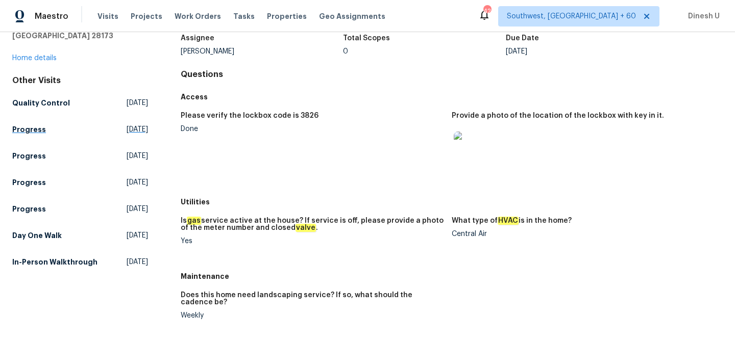
scroll to position [83, 0]
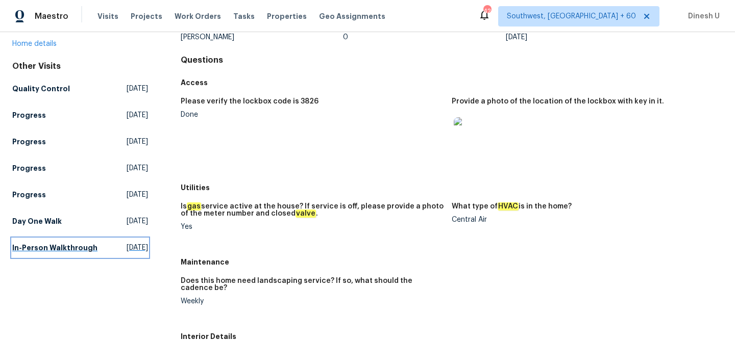
click at [127, 243] on span "[DATE]" at bounding box center [137, 248] width 21 height 10
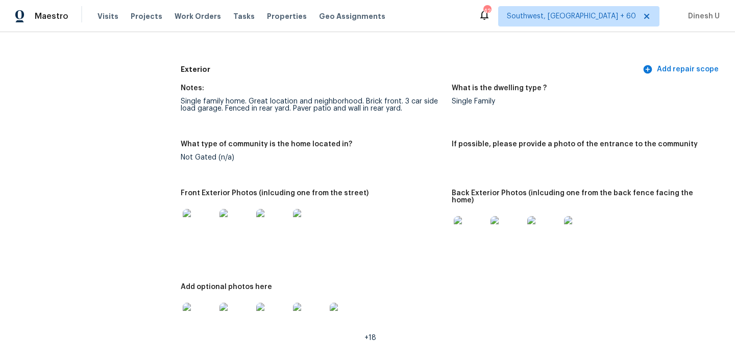
scroll to position [358, 0]
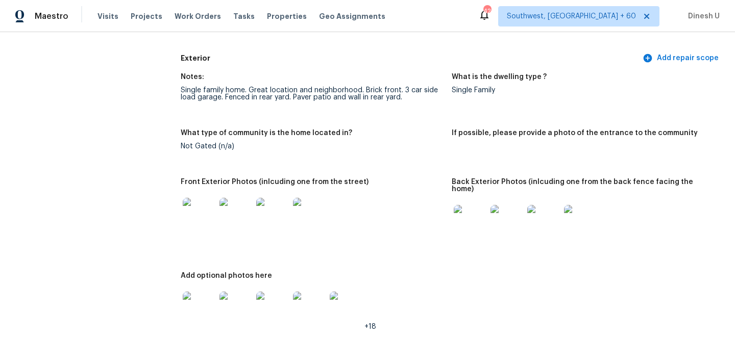
click at [458, 208] on img at bounding box center [470, 221] width 33 height 33
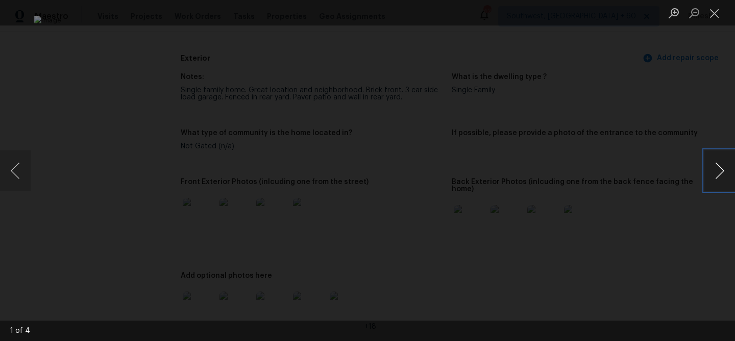
click at [709, 171] on button "Next image" at bounding box center [719, 171] width 31 height 41
click at [714, 13] on button "Close lightbox" at bounding box center [714, 13] width 20 height 18
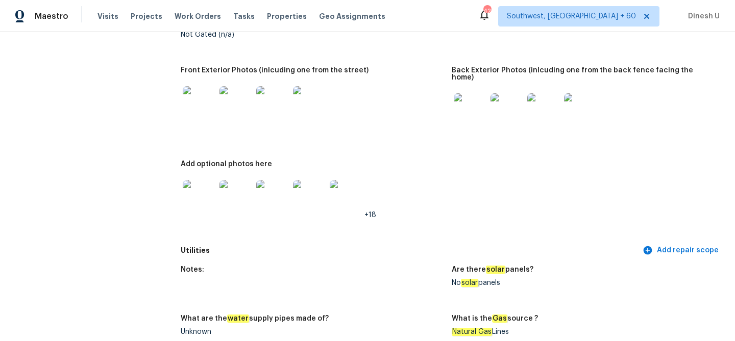
scroll to position [504, 0]
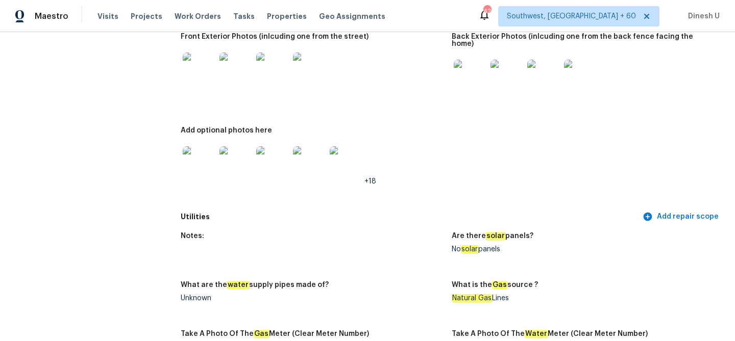
click at [206, 152] on img at bounding box center [199, 162] width 33 height 33
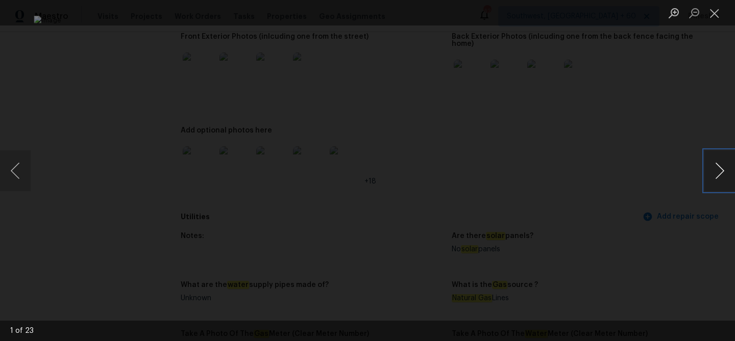
click at [718, 171] on button "Next image" at bounding box center [719, 171] width 31 height 41
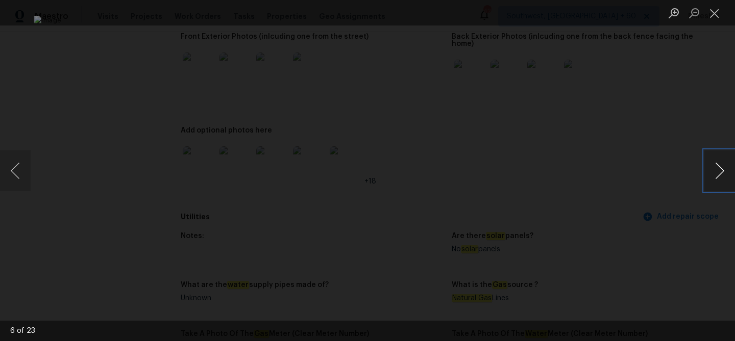
click at [718, 171] on button "Next image" at bounding box center [719, 171] width 31 height 41
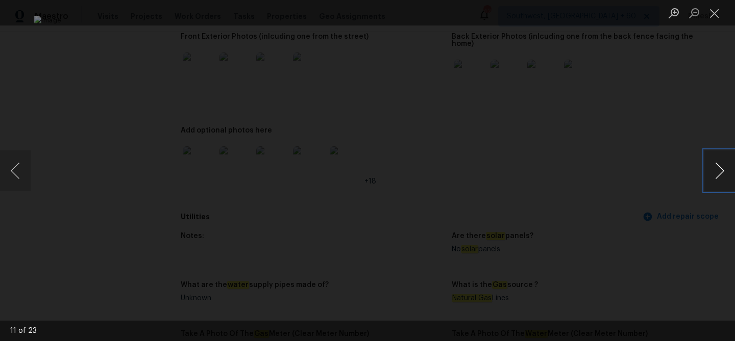
click at [718, 171] on button "Next image" at bounding box center [719, 171] width 31 height 41
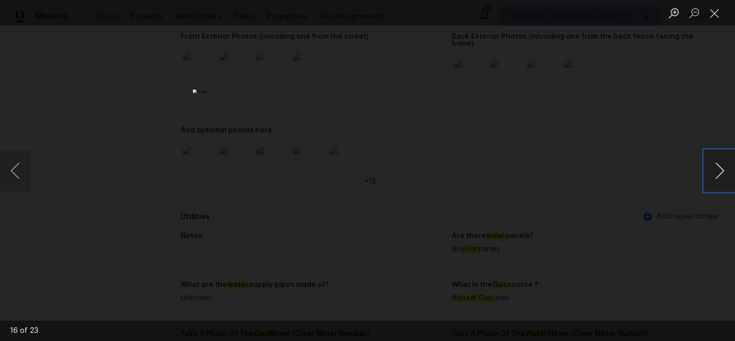
click at [718, 171] on button "Next image" at bounding box center [719, 171] width 31 height 41
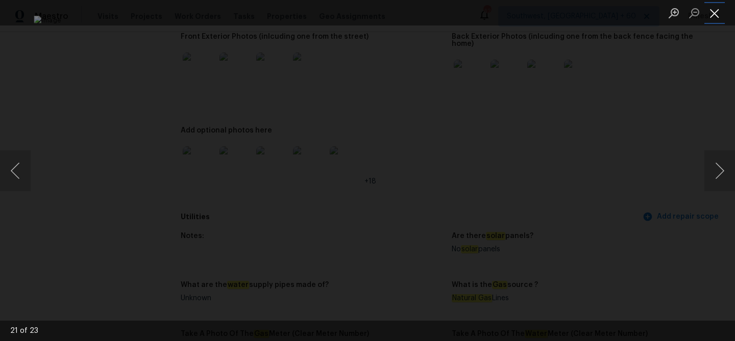
click at [714, 12] on button "Close lightbox" at bounding box center [714, 13] width 20 height 18
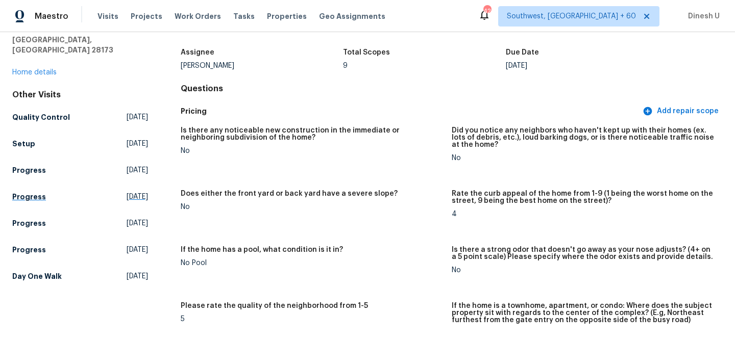
scroll to position [69, 0]
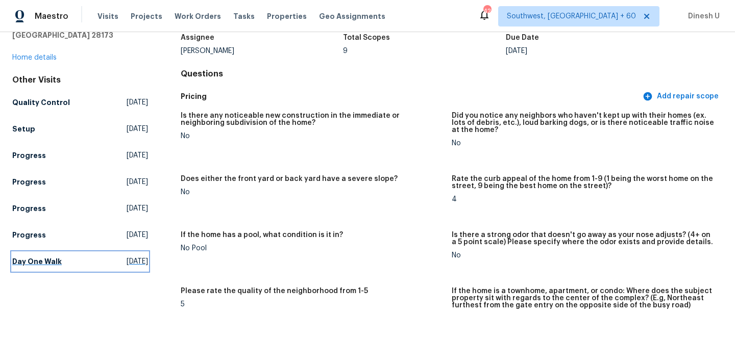
click at [127, 257] on span "[DATE]" at bounding box center [137, 262] width 21 height 10
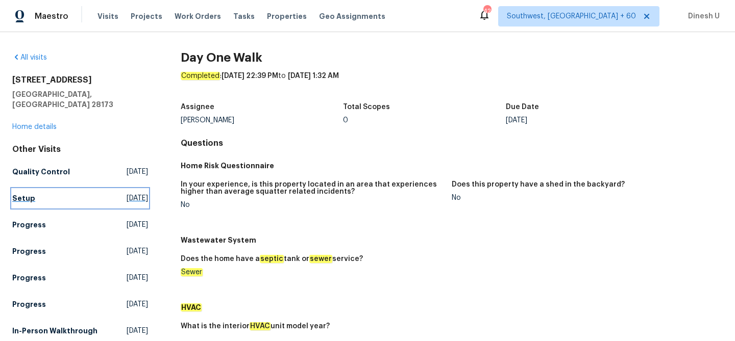
click at [127, 193] on span "[DATE]" at bounding box center [137, 198] width 21 height 10
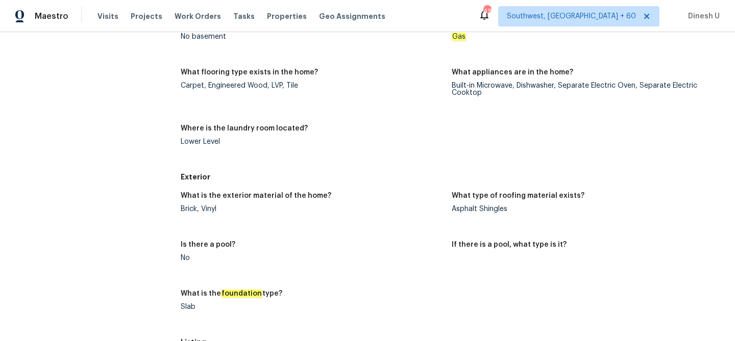
scroll to position [418, 0]
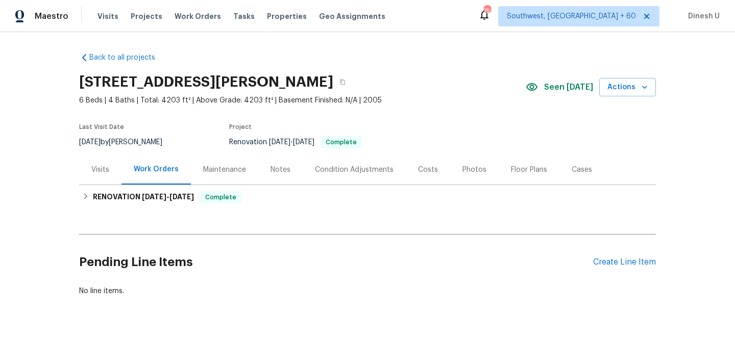
scroll to position [24, 0]
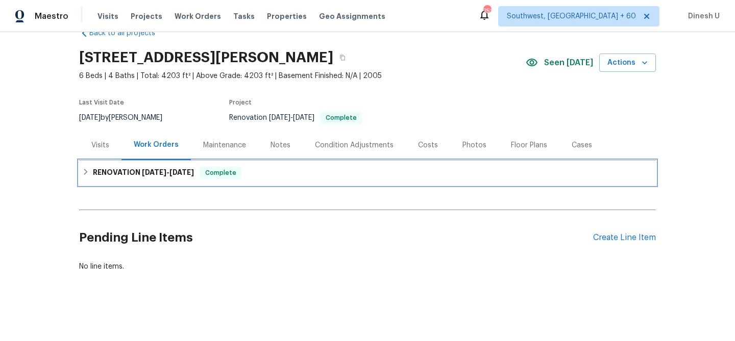
click at [144, 175] on span "[DATE]" at bounding box center [154, 172] width 24 height 7
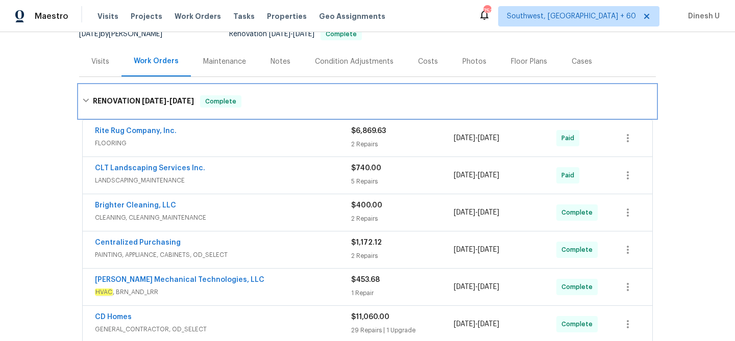
scroll to position [117, 0]
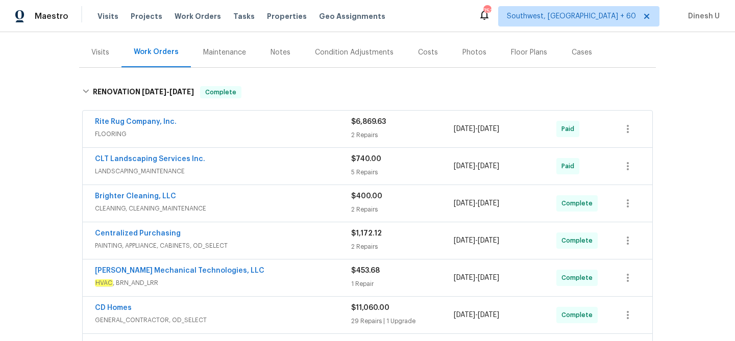
click at [362, 135] on div "2 Repairs" at bounding box center [402, 135] width 103 height 10
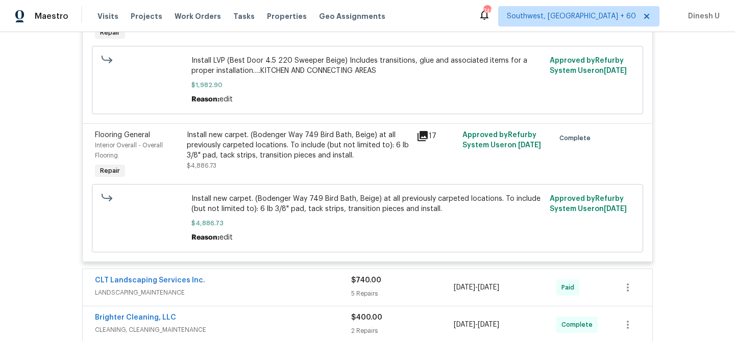
scroll to position [331, 0]
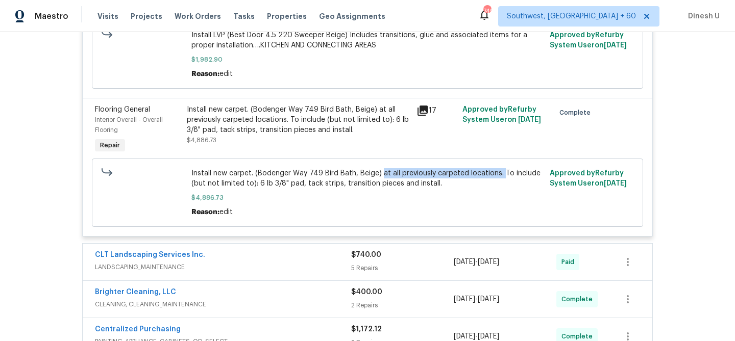
drag, startPoint x: 379, startPoint y: 175, endPoint x: 499, endPoint y: 178, distance: 120.0
click at [499, 178] on span "Install new carpet. (Bodenger Way 749 Bird Bath, Beige) at all previously carpe…" at bounding box center [367, 178] width 353 height 20
copy span "at all previously carpeted locations."
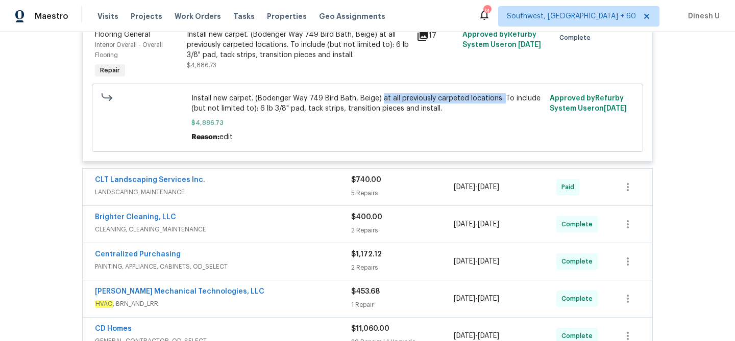
scroll to position [432, 0]
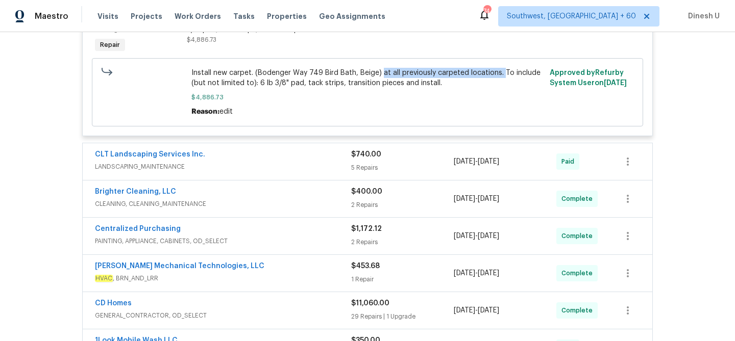
click at [363, 163] on div "$740.00 5 Repairs" at bounding box center [402, 162] width 103 height 24
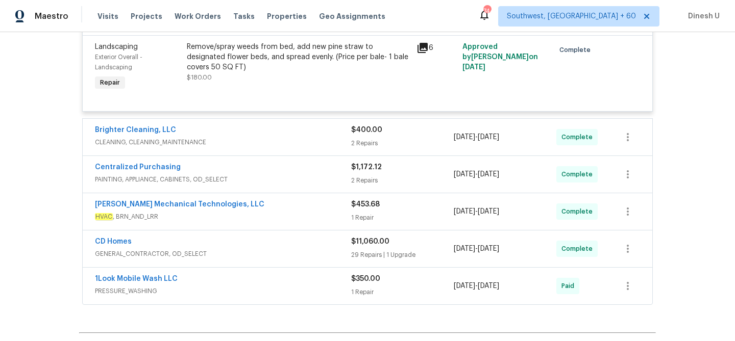
scroll to position [964, 0]
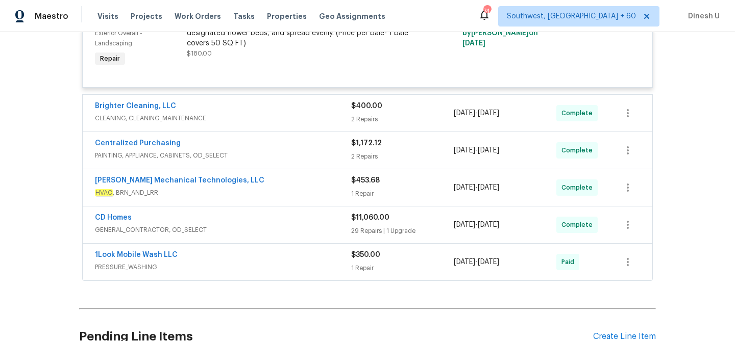
click at [353, 111] on div "$400.00" at bounding box center [402, 106] width 103 height 10
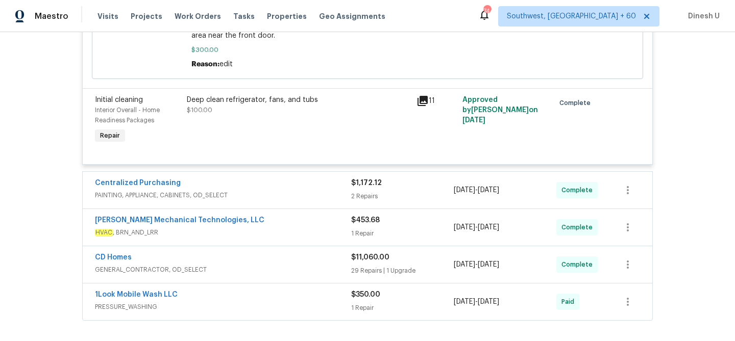
scroll to position [1505, 0]
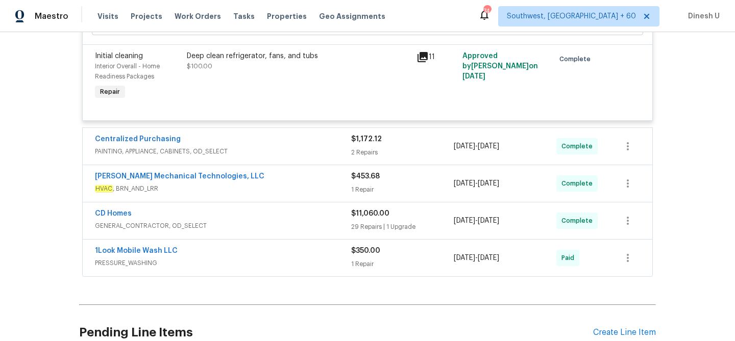
click at [359, 155] on div "2 Repairs" at bounding box center [402, 152] width 103 height 10
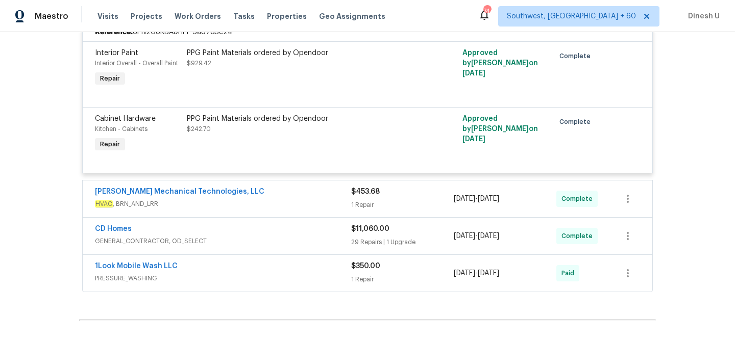
scroll to position [1693, 0]
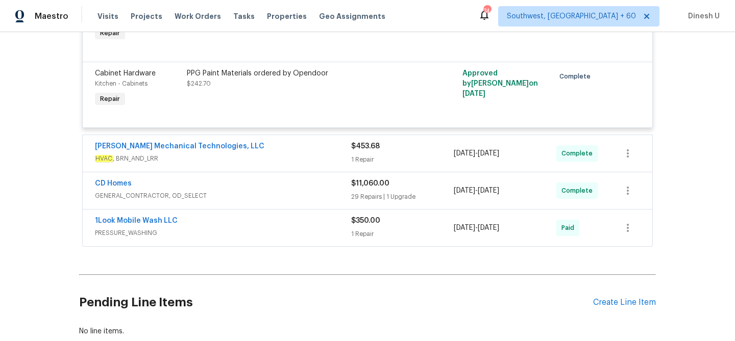
click at [365, 166] on div "$453.68 1 Repair" at bounding box center [402, 153] width 103 height 24
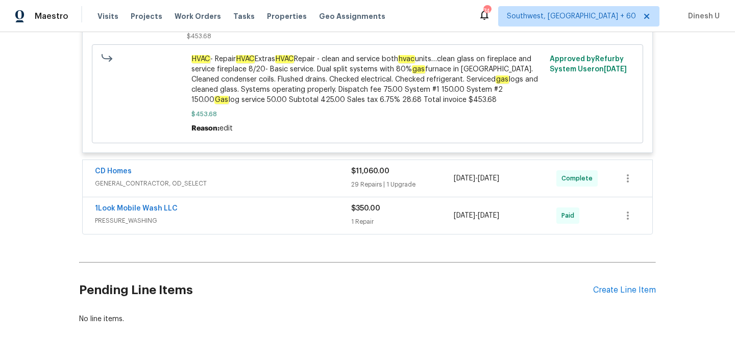
scroll to position [1969, 0]
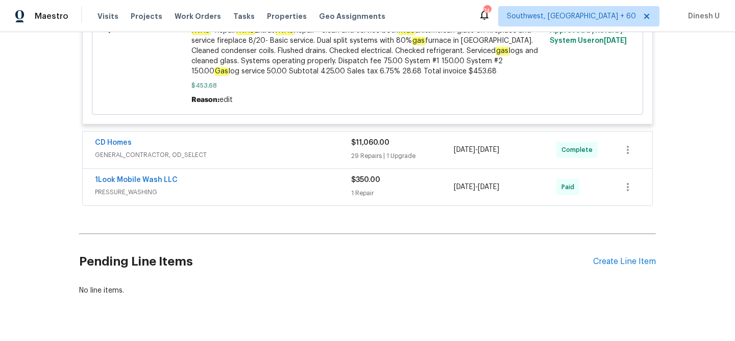
click at [369, 159] on div "29 Repairs | 1 Upgrade" at bounding box center [402, 156] width 103 height 10
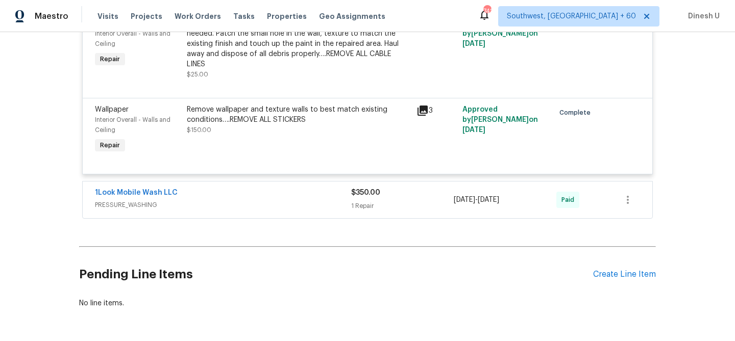
scroll to position [4624, 0]
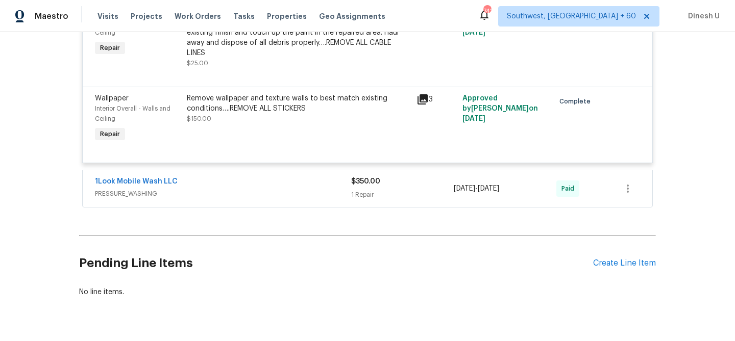
click at [368, 190] on div "1 Repair" at bounding box center [402, 195] width 103 height 10
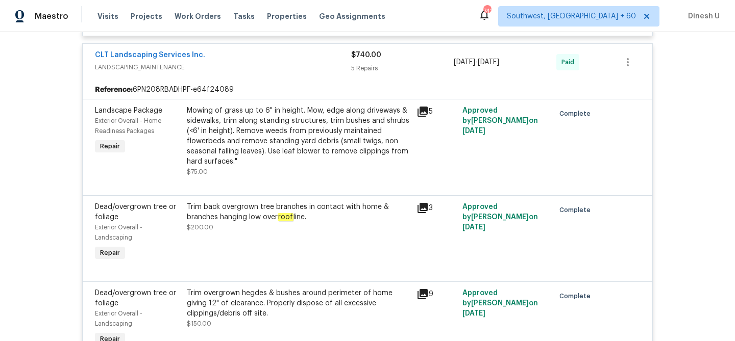
scroll to position [0, 0]
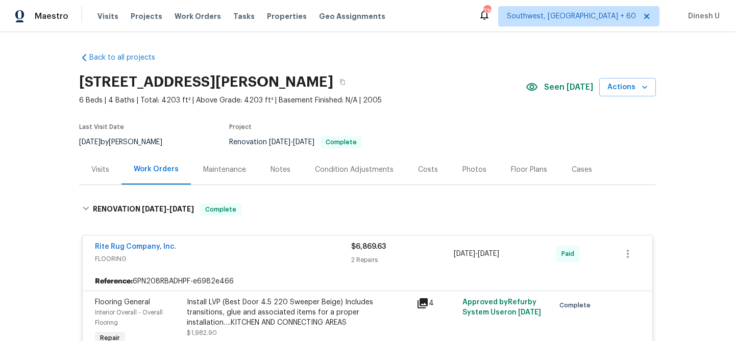
click at [112, 168] on div "Visits" at bounding box center [100, 170] width 42 height 30
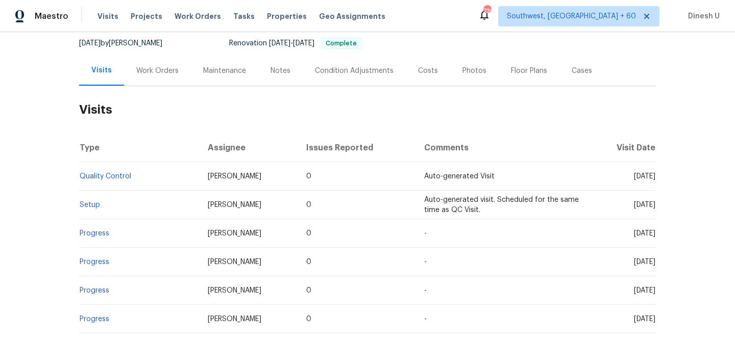
scroll to position [118, 0]
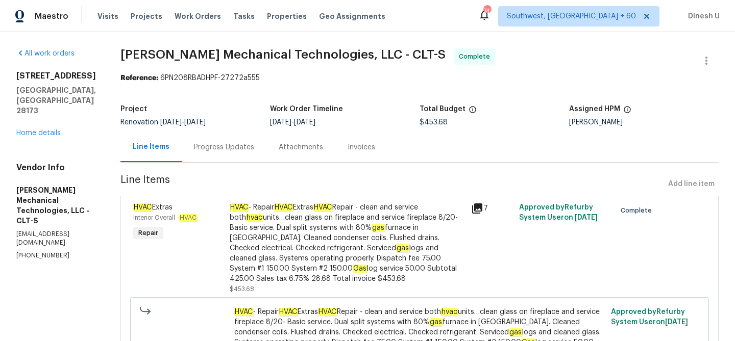
click at [241, 148] on div "Progress Updates" at bounding box center [224, 147] width 60 height 10
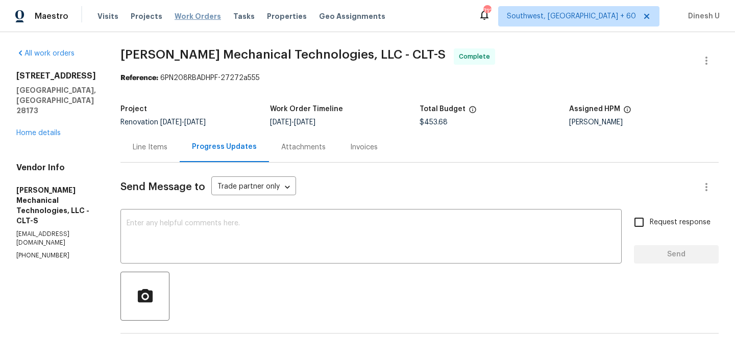
click at [181, 16] on span "Work Orders" at bounding box center [198, 16] width 46 height 10
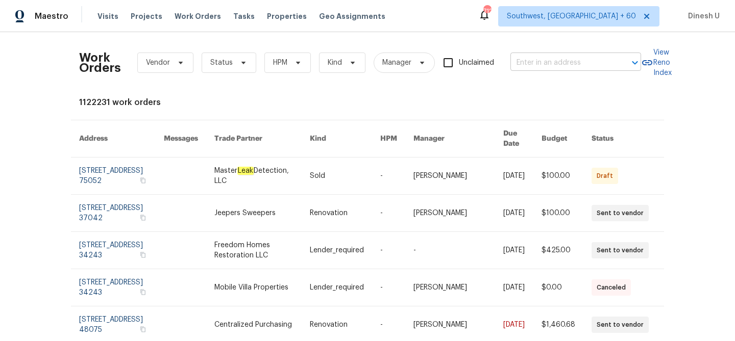
click at [539, 63] on input "text" at bounding box center [561, 63] width 102 height 16
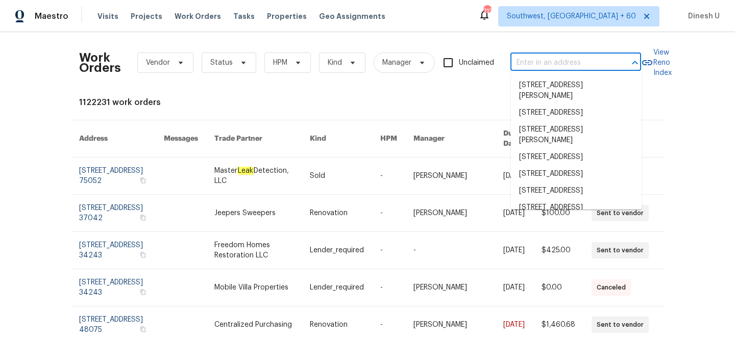
paste input "[STREET_ADDRESS]"
type input "[STREET_ADDRESS]"
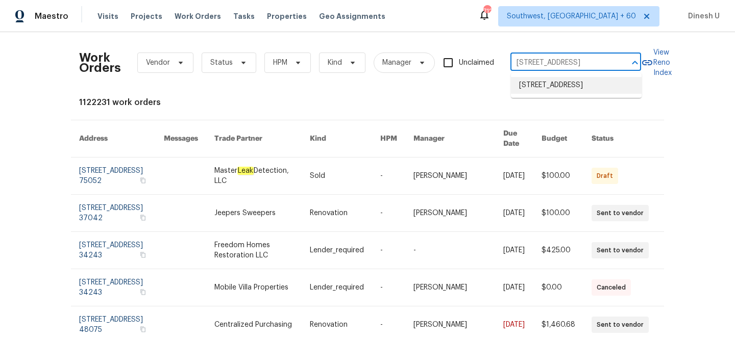
click at [531, 82] on li "[STREET_ADDRESS]" at bounding box center [576, 85] width 131 height 17
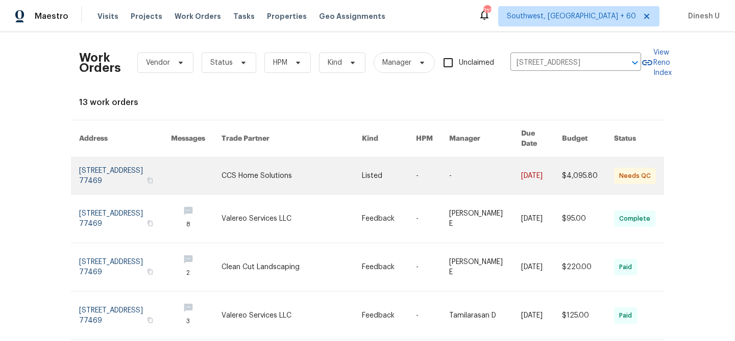
click at [137, 165] on link at bounding box center [125, 176] width 92 height 37
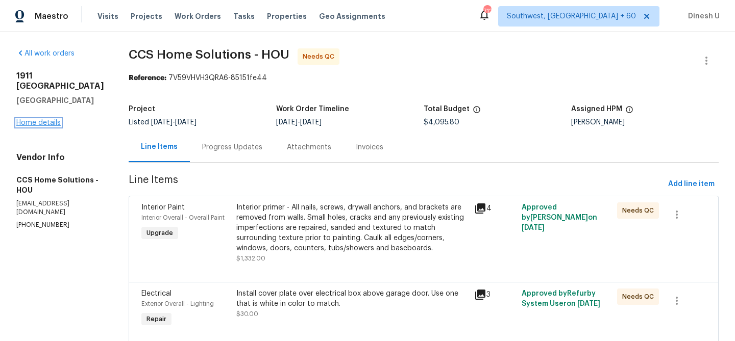
click at [46, 122] on link "Home details" at bounding box center [38, 122] width 44 height 7
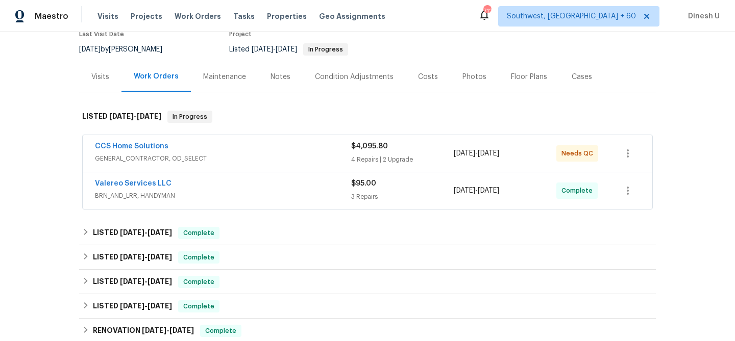
scroll to position [100, 0]
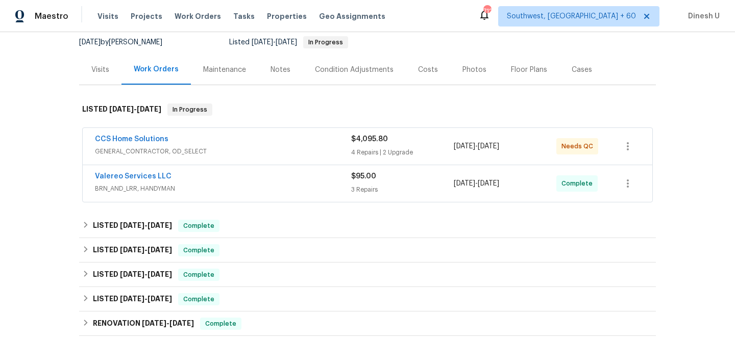
click at [361, 146] on div "$4,095.80 4 Repairs | 2 Upgrade" at bounding box center [402, 146] width 103 height 24
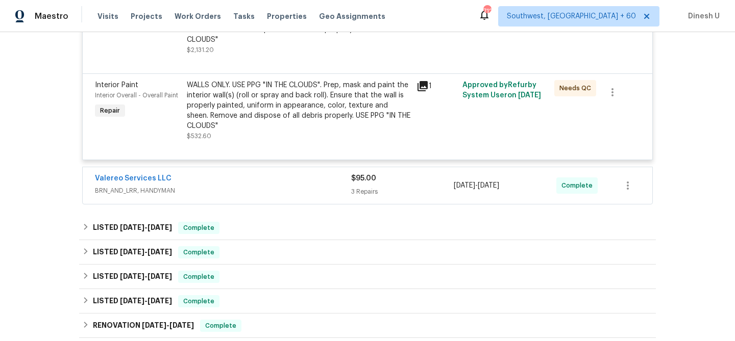
scroll to position [610, 0]
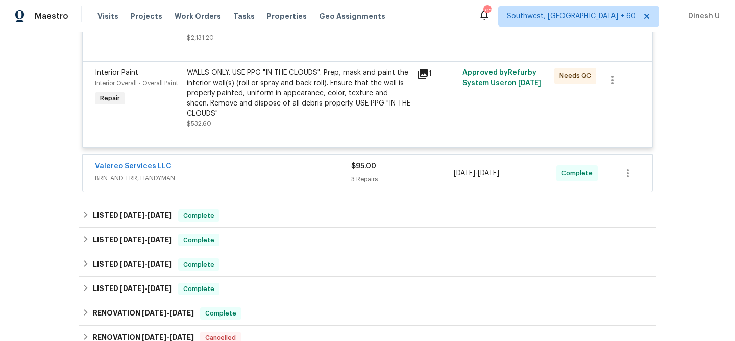
click at [375, 175] on div "3 Repairs" at bounding box center [402, 180] width 103 height 10
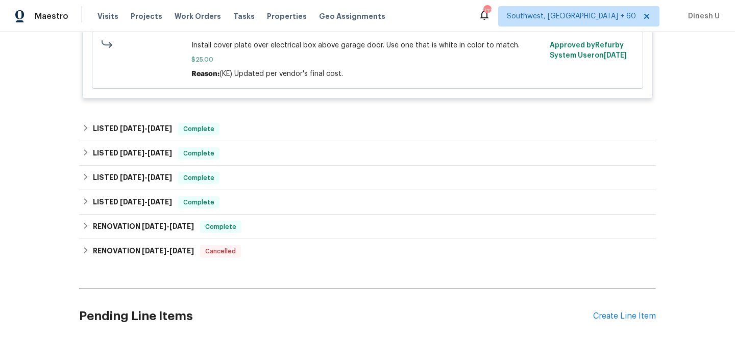
scroll to position [1008, 0]
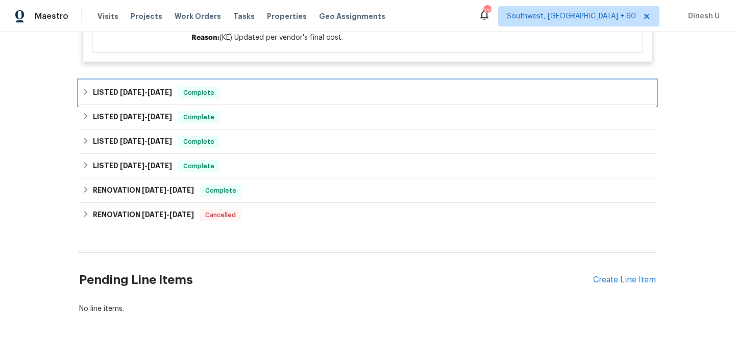
click at [154, 87] on h6 "LISTED 8/5/25 - 8/14/25" at bounding box center [132, 93] width 79 height 12
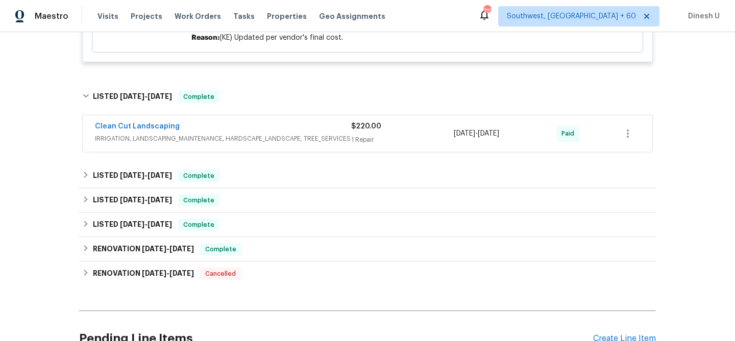
click at [364, 135] on div "1 Repair" at bounding box center [402, 140] width 103 height 10
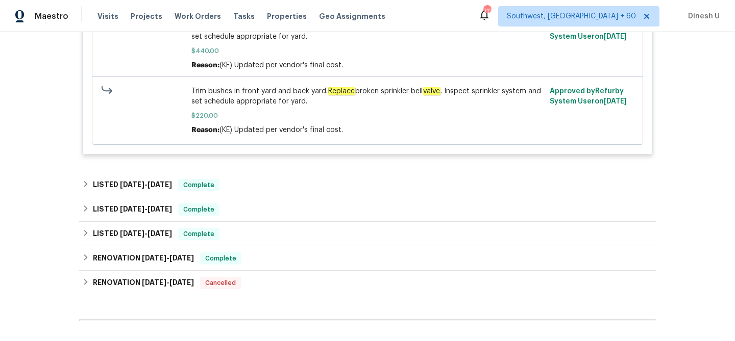
scroll to position [1301, 0]
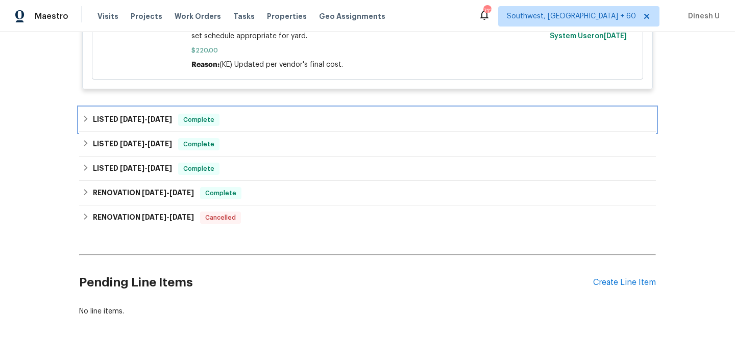
click at [147, 114] on h6 "LISTED 4/25/25 - 5/1/25" at bounding box center [132, 120] width 79 height 12
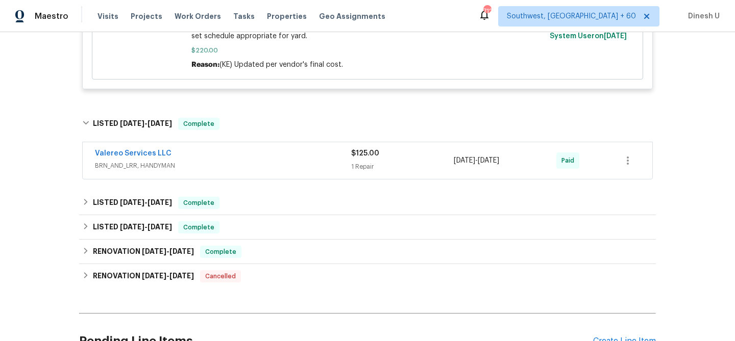
click at [368, 162] on div "1 Repair" at bounding box center [402, 167] width 103 height 10
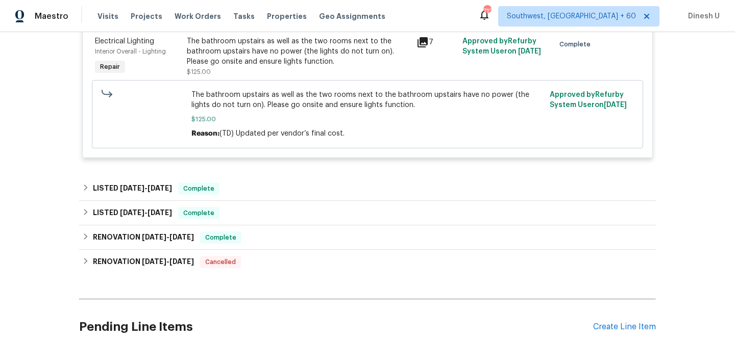
scroll to position [1517, 0]
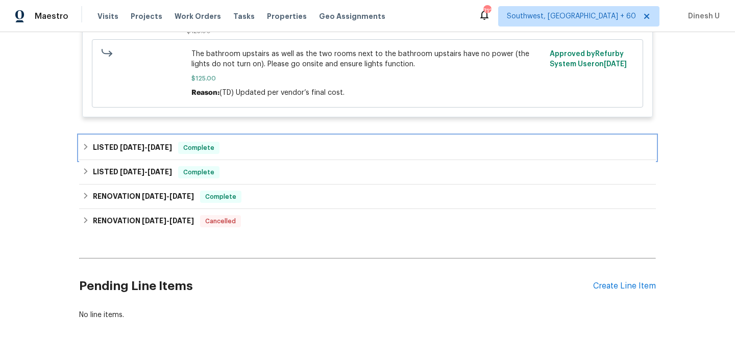
click at [162, 144] on span "[DATE]" at bounding box center [159, 147] width 24 height 7
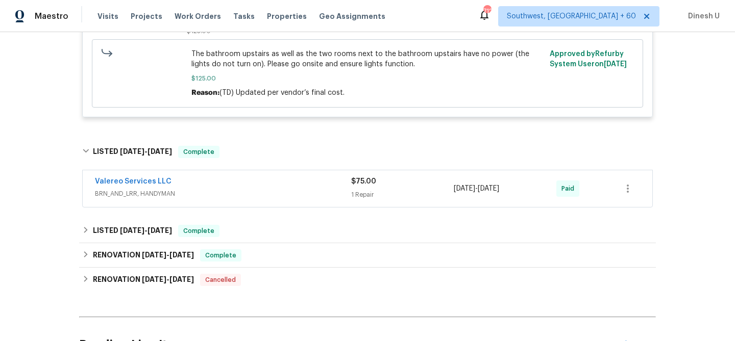
click at [364, 190] on div "1 Repair" at bounding box center [402, 195] width 103 height 10
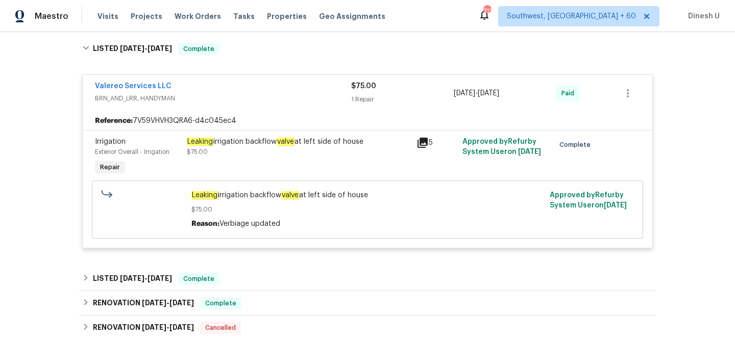
scroll to position [1629, 0]
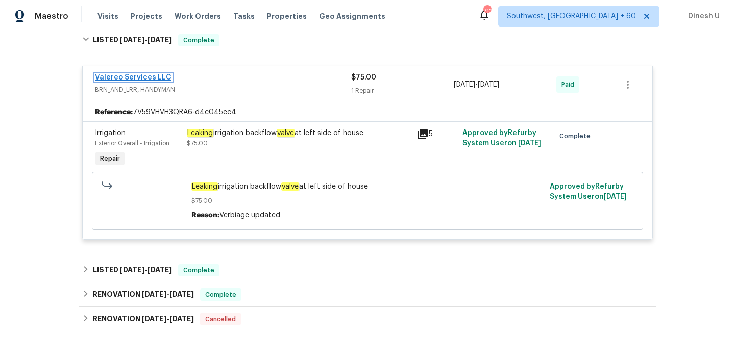
click at [133, 74] on link "Valereo Services LLC" at bounding box center [133, 77] width 77 height 7
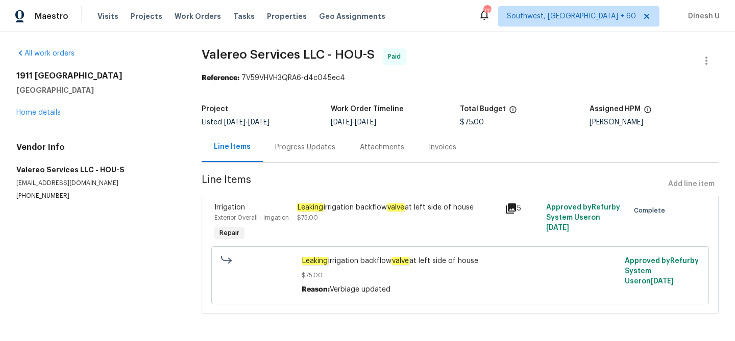
click at [293, 140] on div "Progress Updates" at bounding box center [305, 147] width 85 height 30
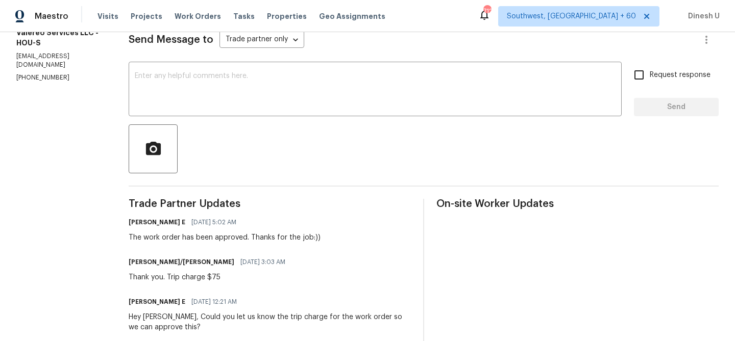
scroll to position [137, 0]
